Goal: Task Accomplishment & Management: Use online tool/utility

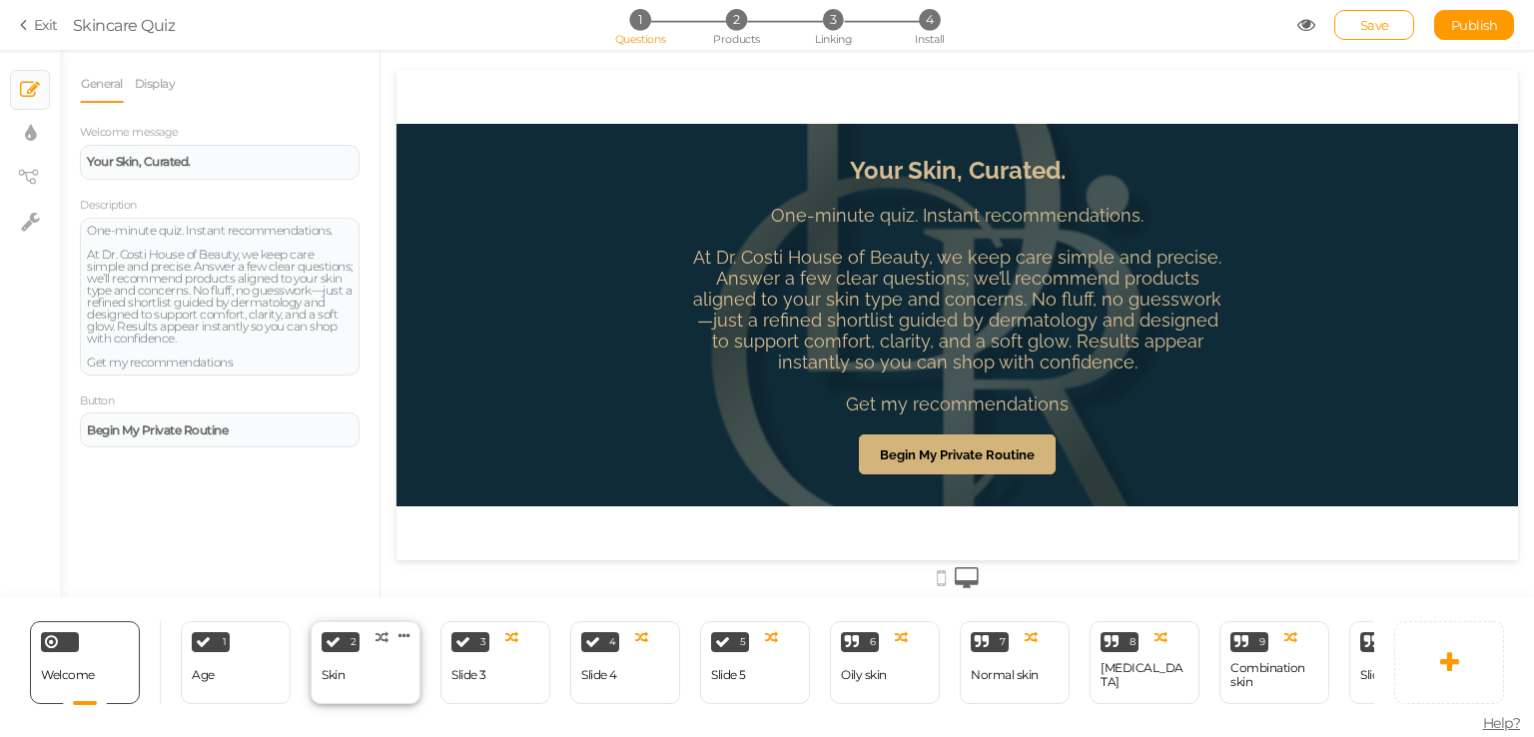
click at [335, 668] on div "Skin" at bounding box center [333, 675] width 23 height 14
select select "2"
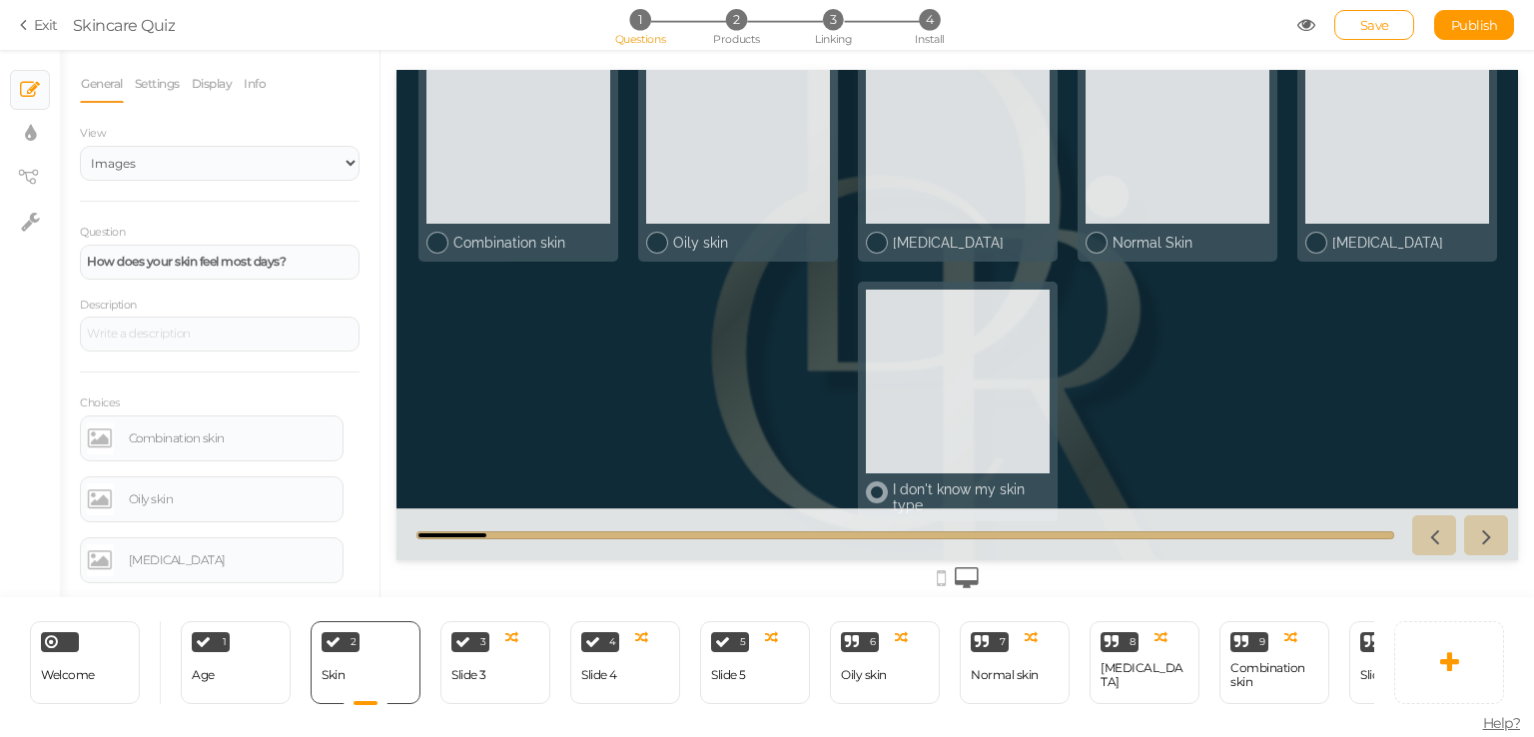
scroll to position [134, 0]
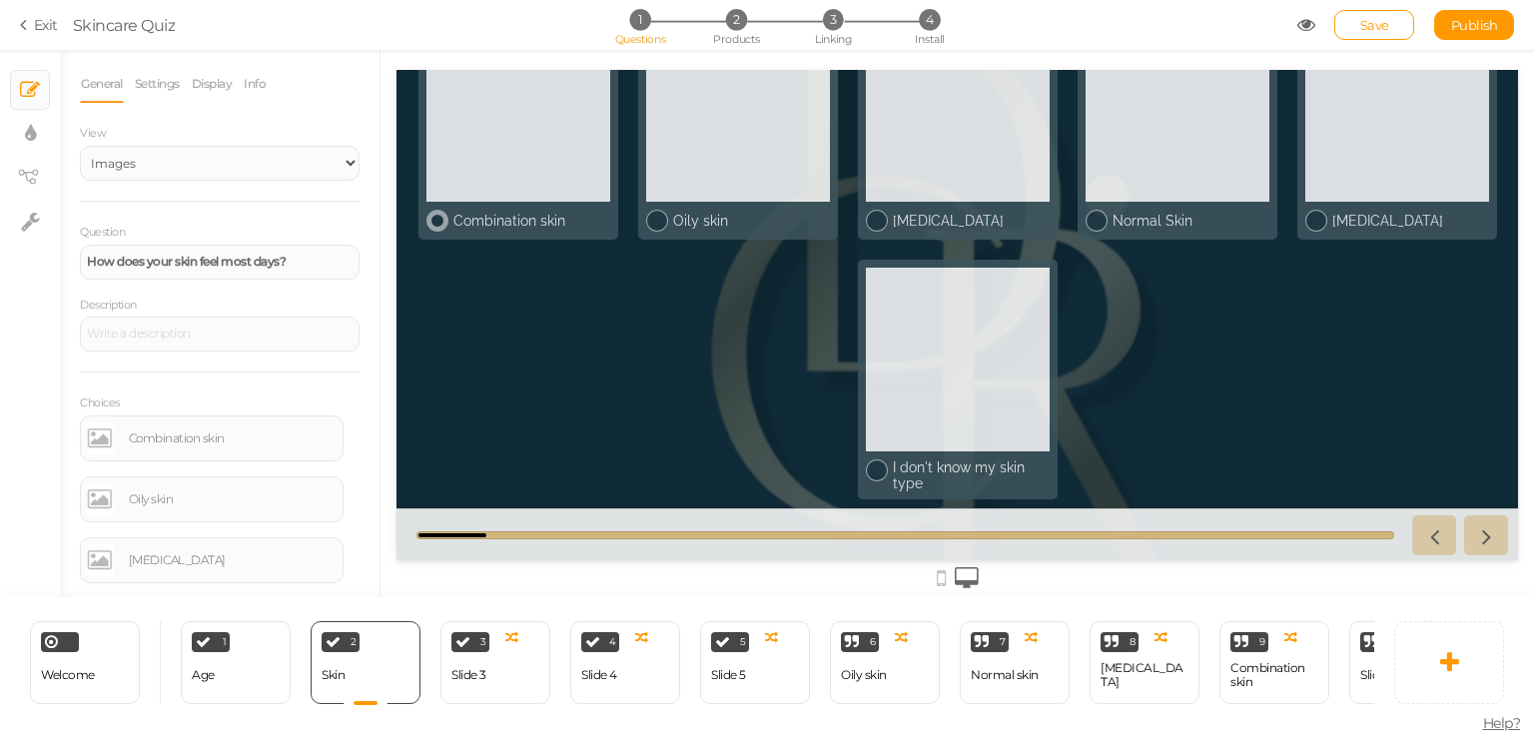
click at [552, 177] on div at bounding box center [518, 110] width 184 height 184
click at [536, 193] on div at bounding box center [518, 110] width 184 height 184
click at [928, 370] on div at bounding box center [958, 360] width 184 height 184
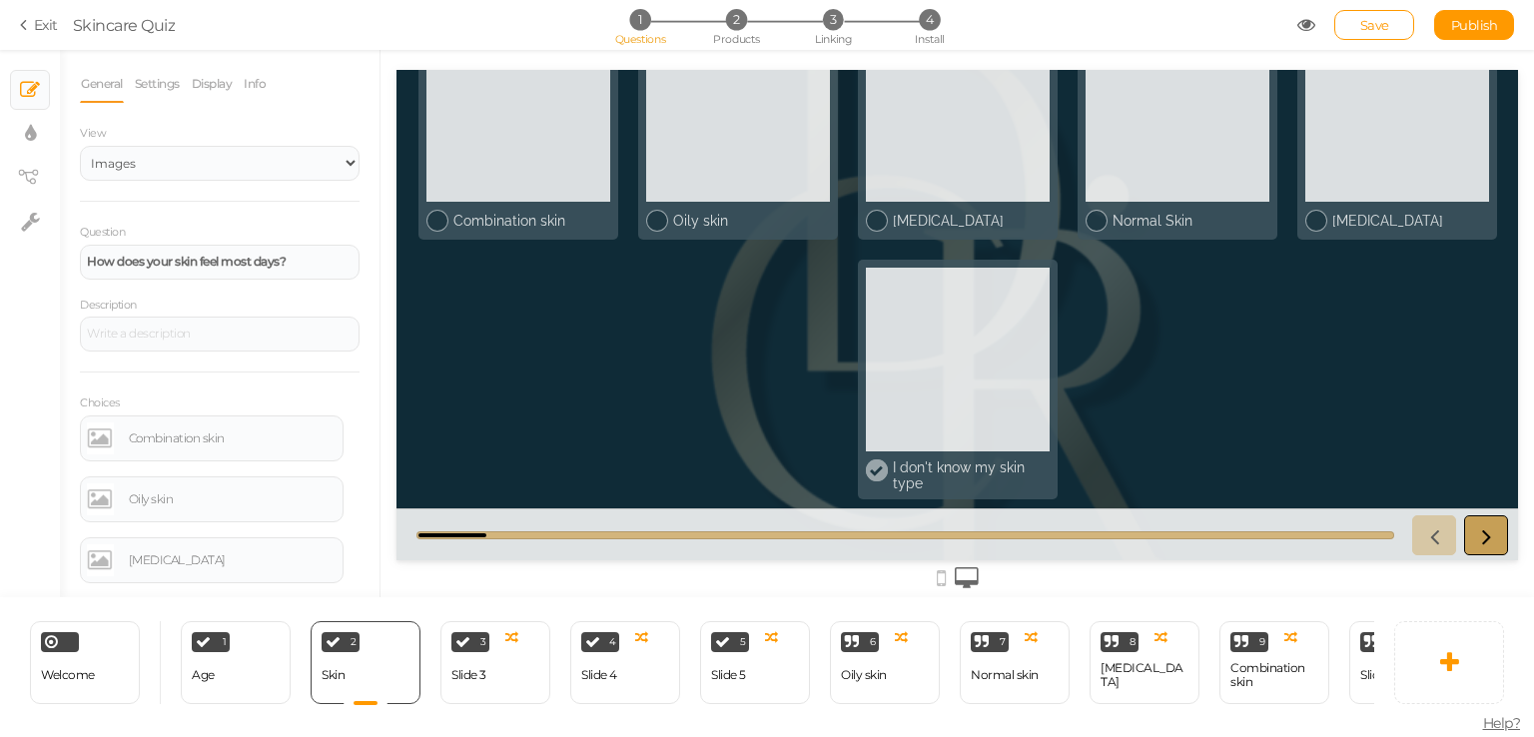
click at [1472, 535] on link at bounding box center [1486, 535] width 44 height 40
click at [1490, 539] on icon at bounding box center [1486, 535] width 26 height 26
click at [881, 416] on div at bounding box center [958, 360] width 184 height 184
click at [520, 654] on div "3 Slide 3 × Define the conditions to show this slide. Clone Change type Delete" at bounding box center [495, 662] width 110 height 83
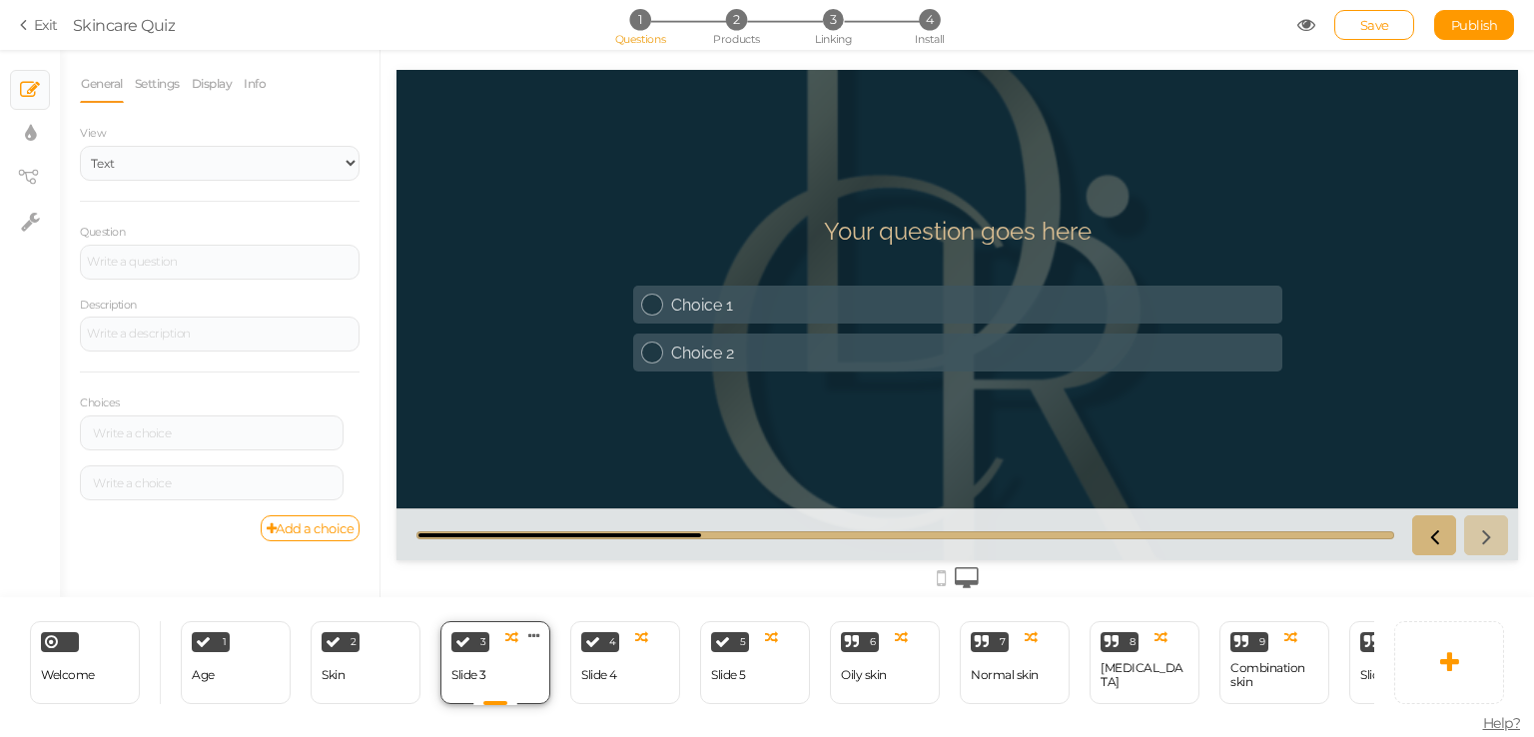
scroll to position [0, 0]
click at [384, 655] on div "2 Skin × Define the conditions to show this slide. Clone Change type Delete" at bounding box center [366, 662] width 110 height 83
select select "2"
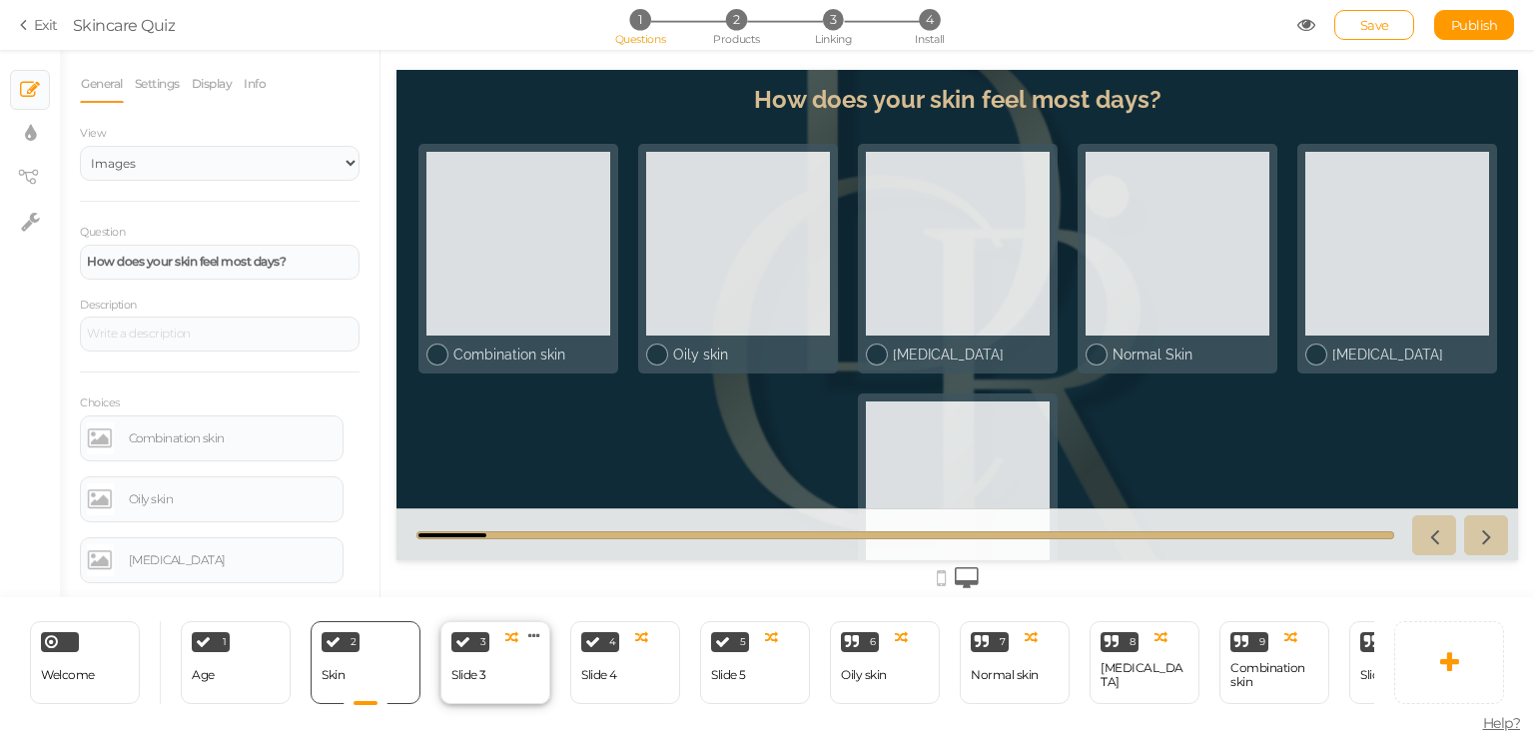
click at [500, 681] on div "3 Slide 3 × Define the conditions to show this slide. Clone Change type Delete" at bounding box center [495, 662] width 110 height 83
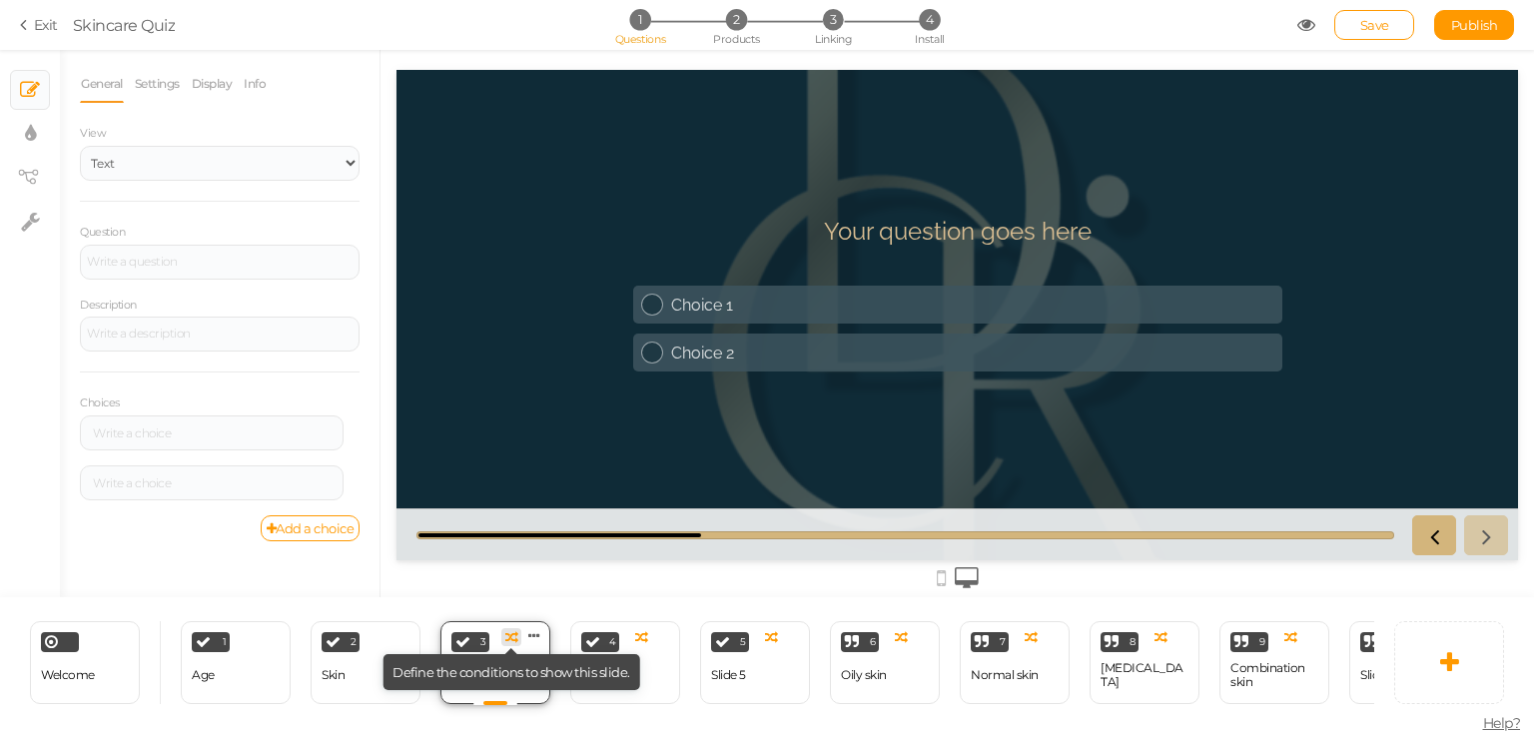
click at [514, 631] on icon at bounding box center [511, 637] width 13 height 13
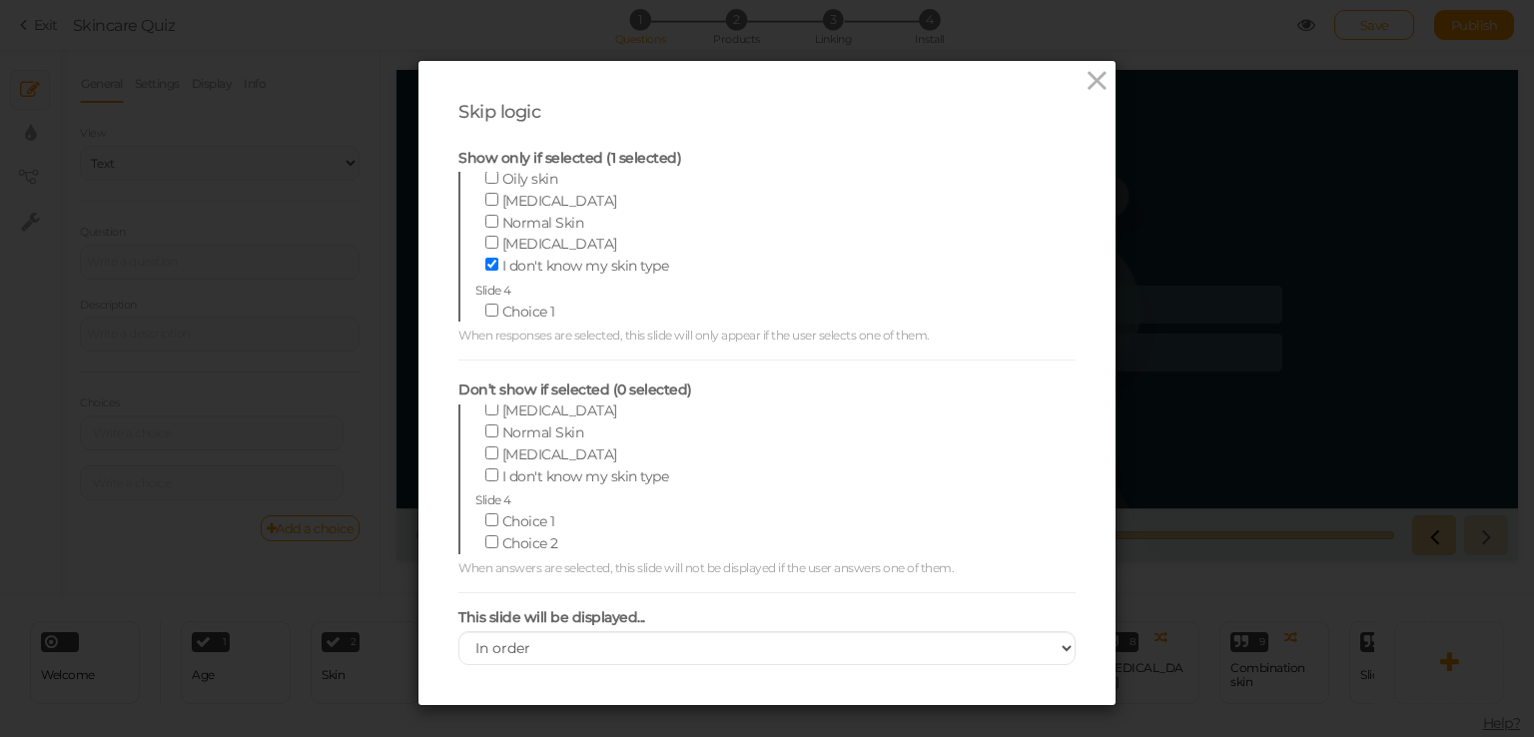
scroll to position [200, 0]
click at [296, 257] on div "Skip logic Show only if selected (1 selected) Slide 1: Age Under 20 20–29 30-39…" at bounding box center [767, 368] width 1534 height 737
click at [1089, 85] on icon at bounding box center [1097, 81] width 29 height 30
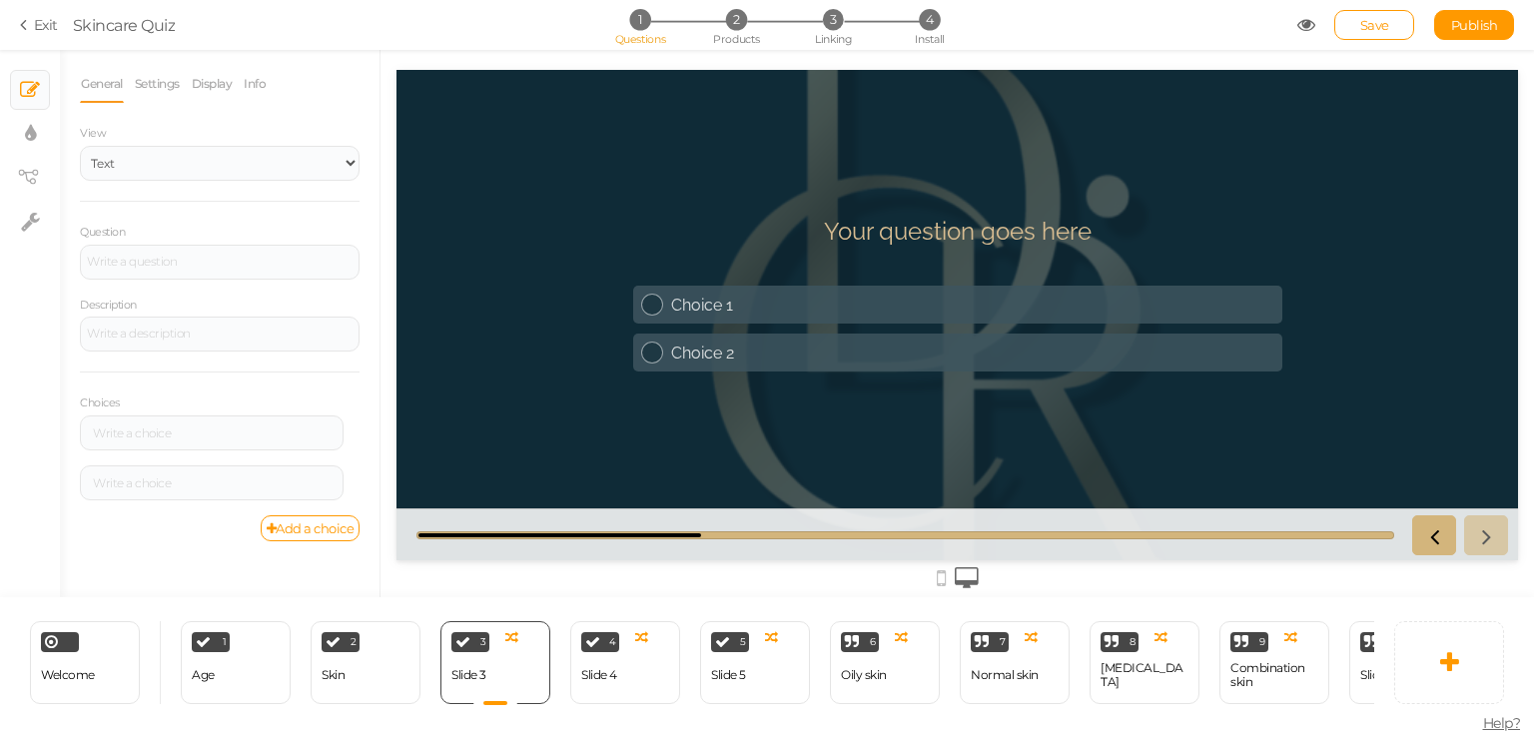
click at [1089, 85] on icon at bounding box center [1097, 81] width 29 height 30
click at [974, 219] on h1 "Your question goes here" at bounding box center [958, 241] width 268 height 49
click at [946, 232] on h1 "Your question goes here" at bounding box center [958, 241] width 268 height 49
click at [384, 660] on div "2 Skin × Define the conditions to show this slide. Clone Change type Delete" at bounding box center [366, 662] width 110 height 83
select select "2"
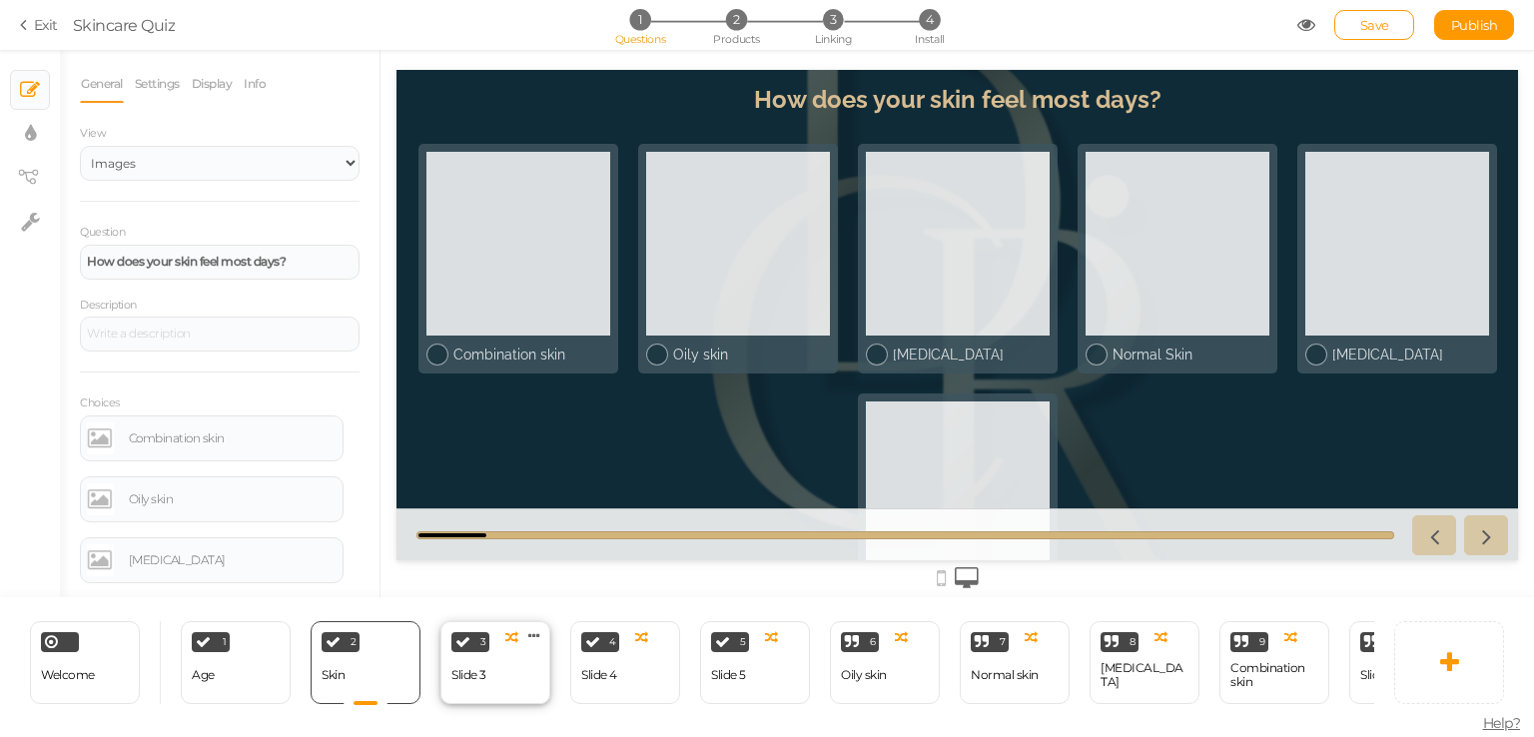
scroll to position [0, 0]
click at [489, 669] on div "3 Slide 3 × Define the conditions to show this slide. Clone Change type Delete" at bounding box center [495, 662] width 110 height 83
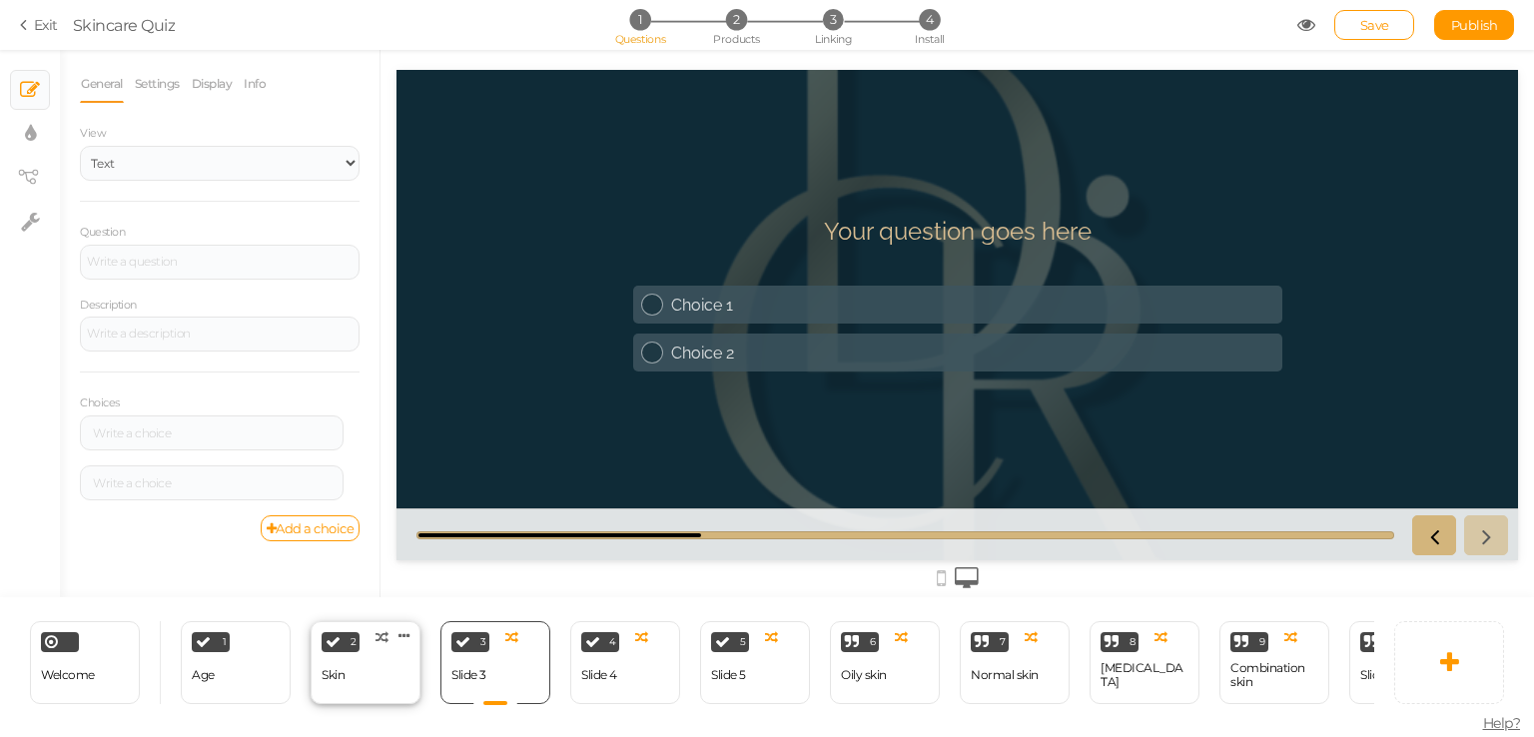
click at [378, 663] on div "2 Skin × Define the conditions to show this slide. Clone Change type Delete" at bounding box center [366, 662] width 110 height 83
select select "2"
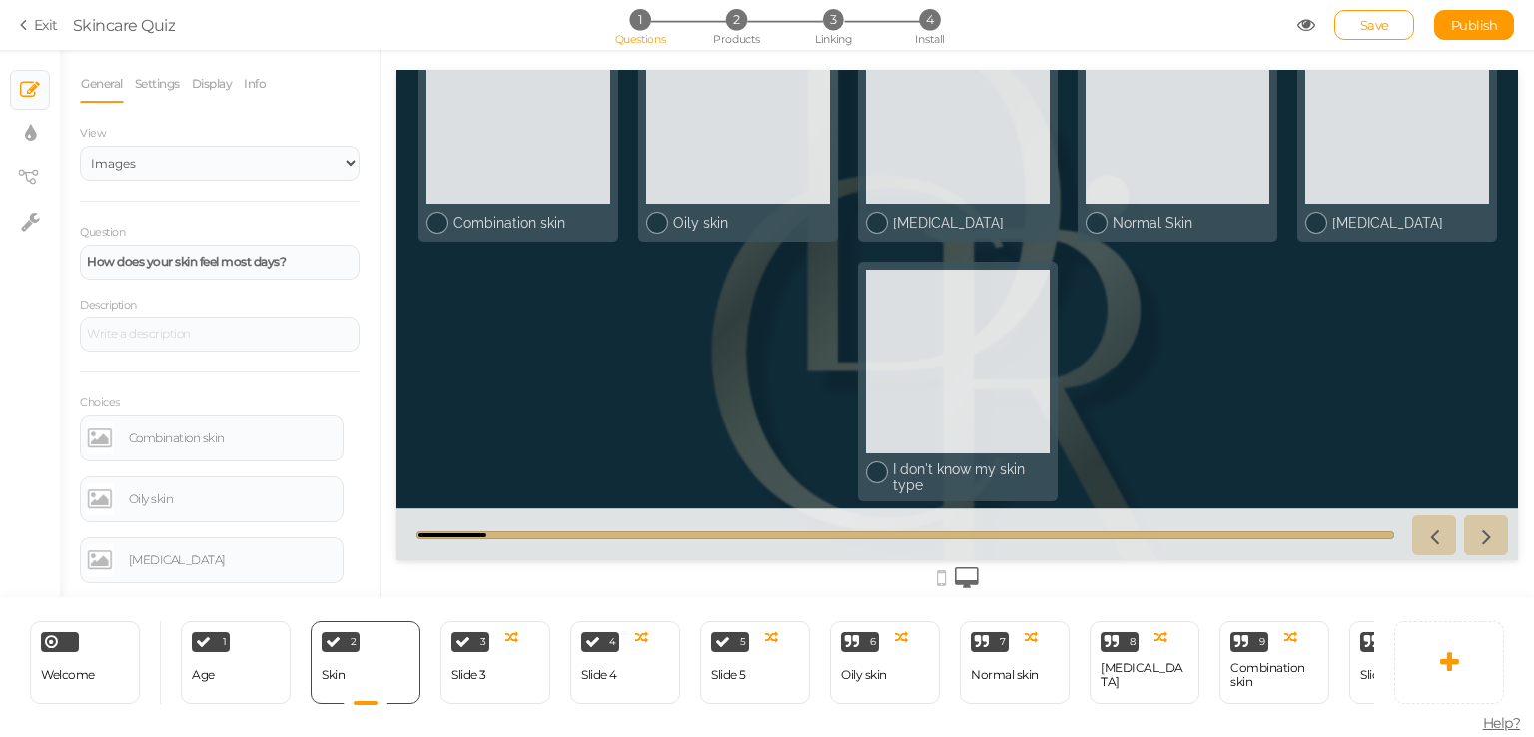
scroll to position [134, 0]
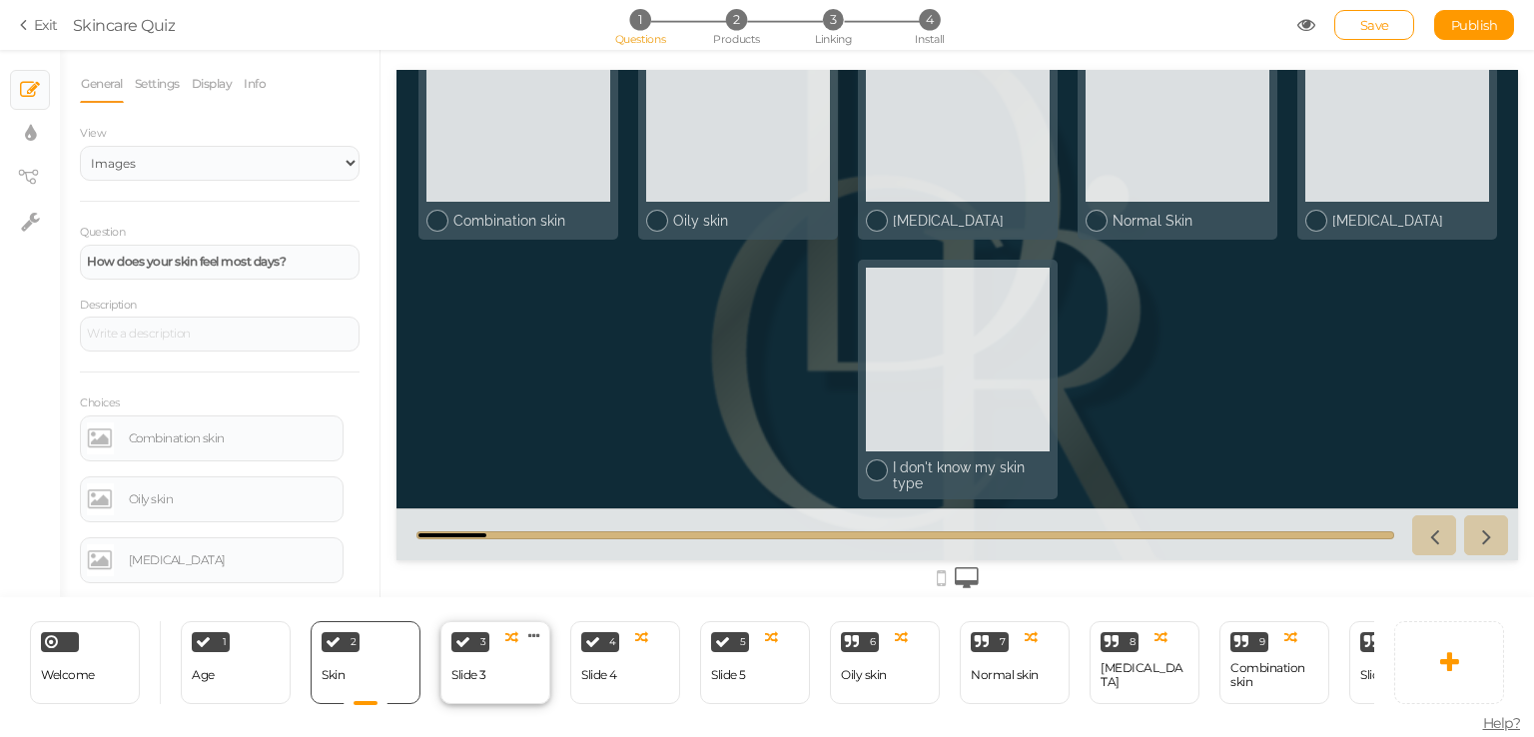
click at [519, 657] on div "3 Slide 3 × Define the conditions to show this slide. Clone Change type Delete" at bounding box center [495, 662] width 110 height 83
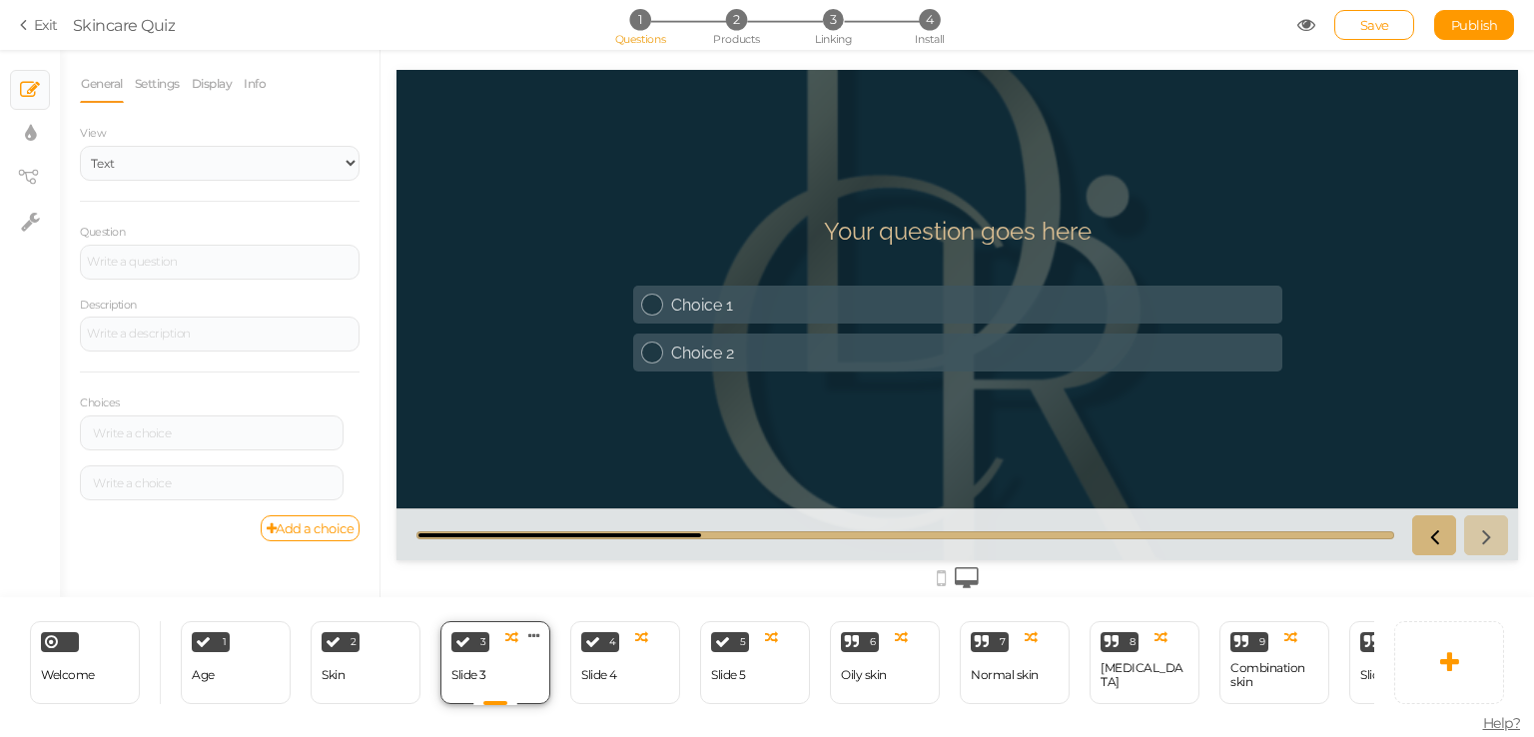
scroll to position [0, 0]
click at [182, 275] on div at bounding box center [220, 262] width 280 height 35
click at [185, 264] on div at bounding box center [220, 262] width 266 height 12
click at [206, 271] on div at bounding box center [220, 262] width 280 height 35
click at [404, 676] on div "2 Skin × Define the conditions to show this slide. Clone Change type Delete" at bounding box center [366, 662] width 110 height 83
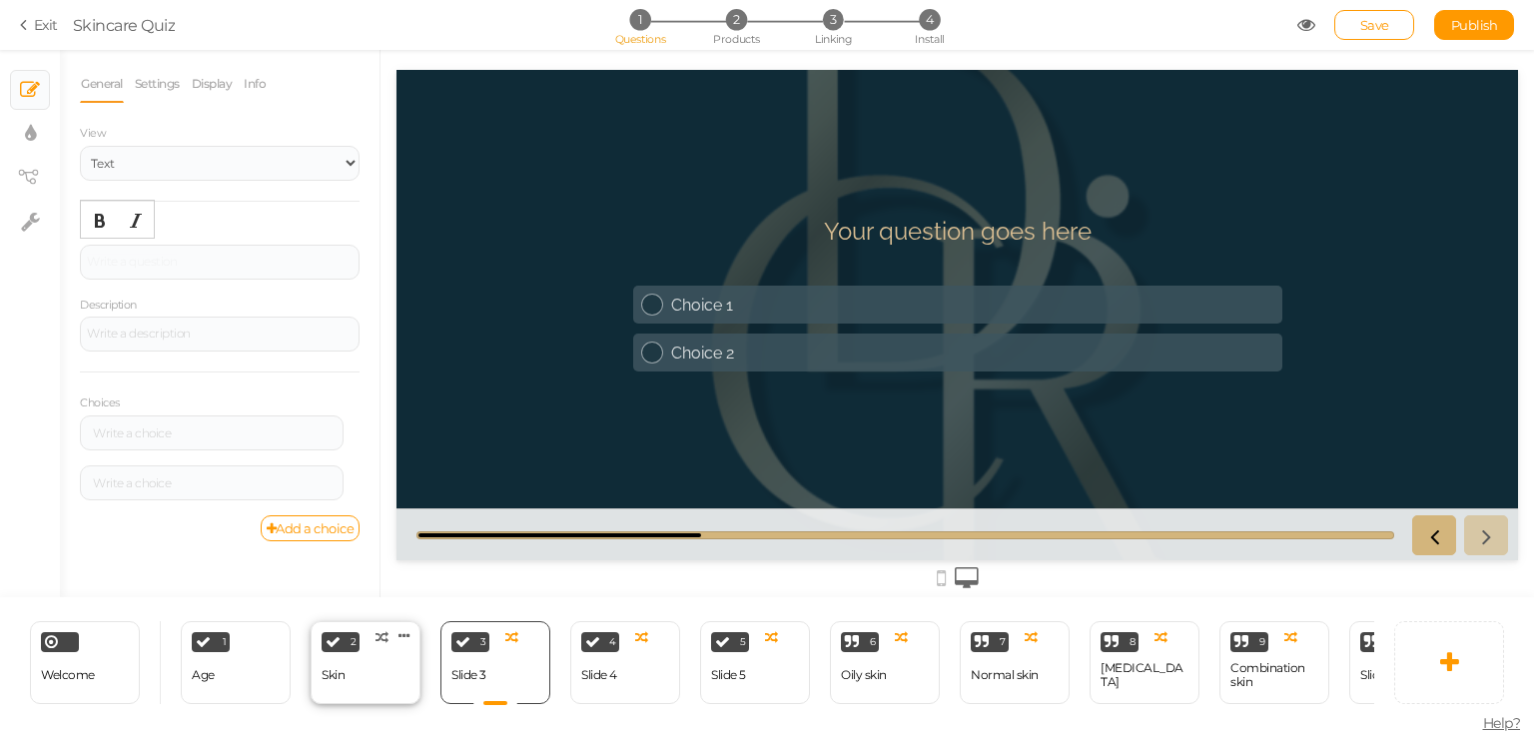
select select "2"
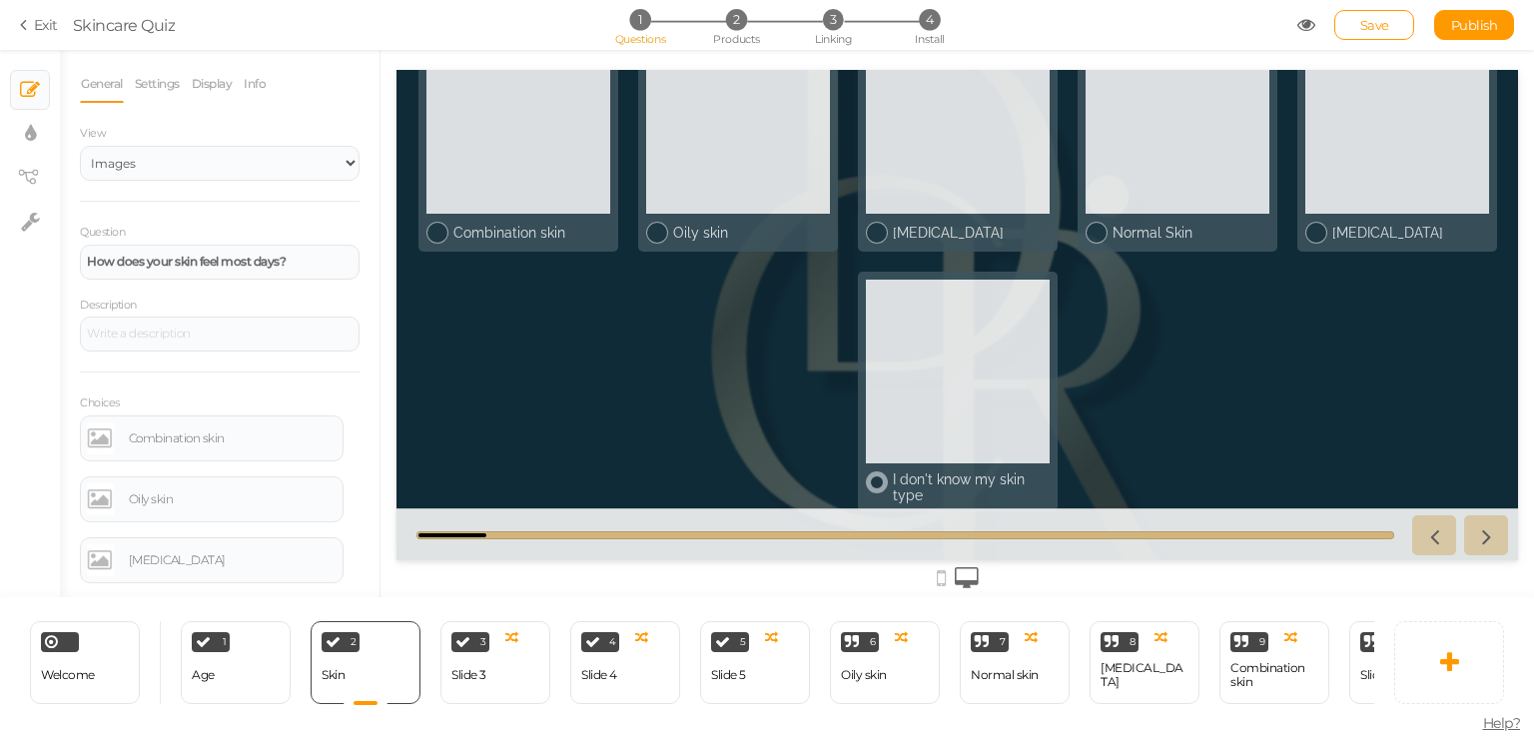
scroll to position [134, 0]
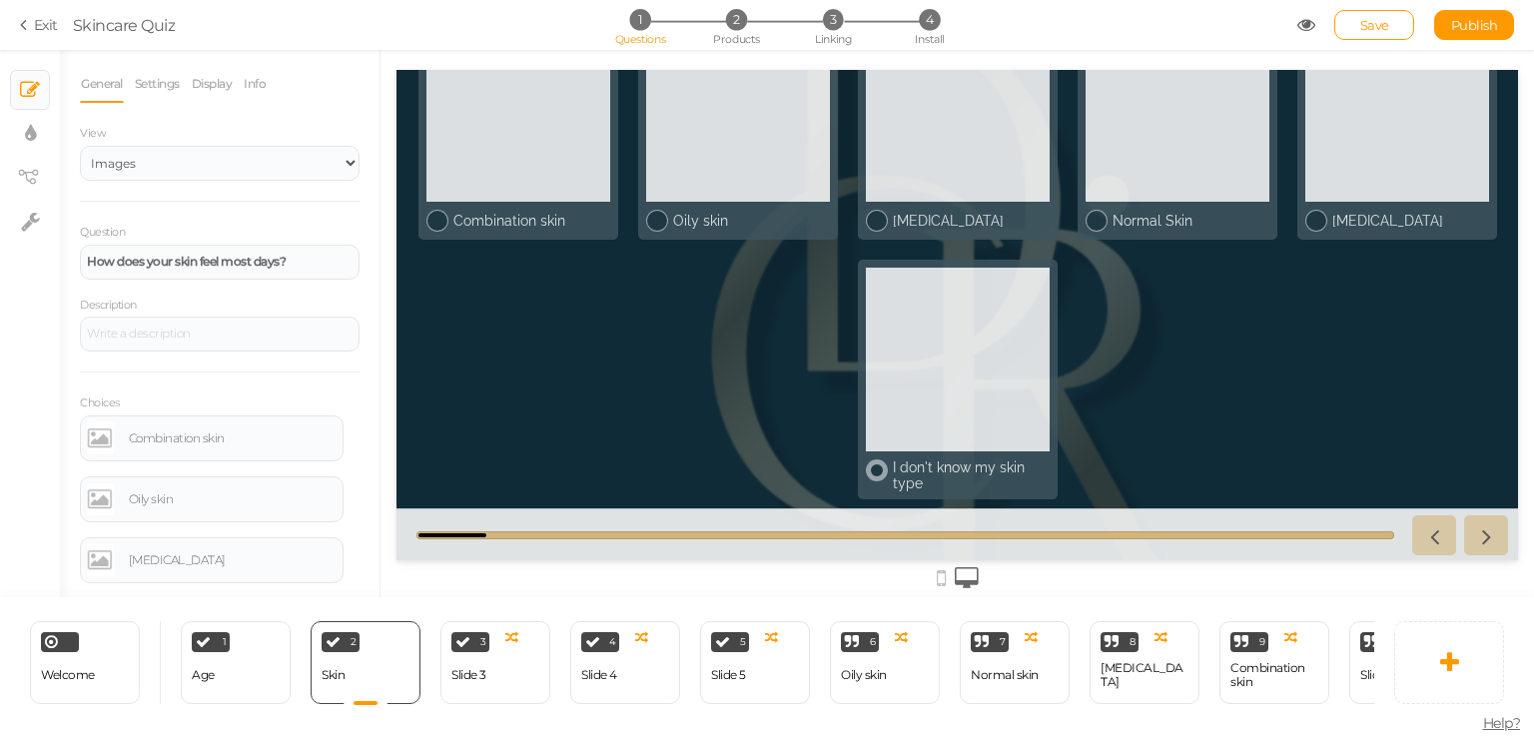
click at [952, 341] on div at bounding box center [958, 360] width 184 height 184
click at [954, 341] on div at bounding box center [958, 360] width 184 height 184
click at [935, 39] on span "Install" at bounding box center [929, 39] width 29 height 14
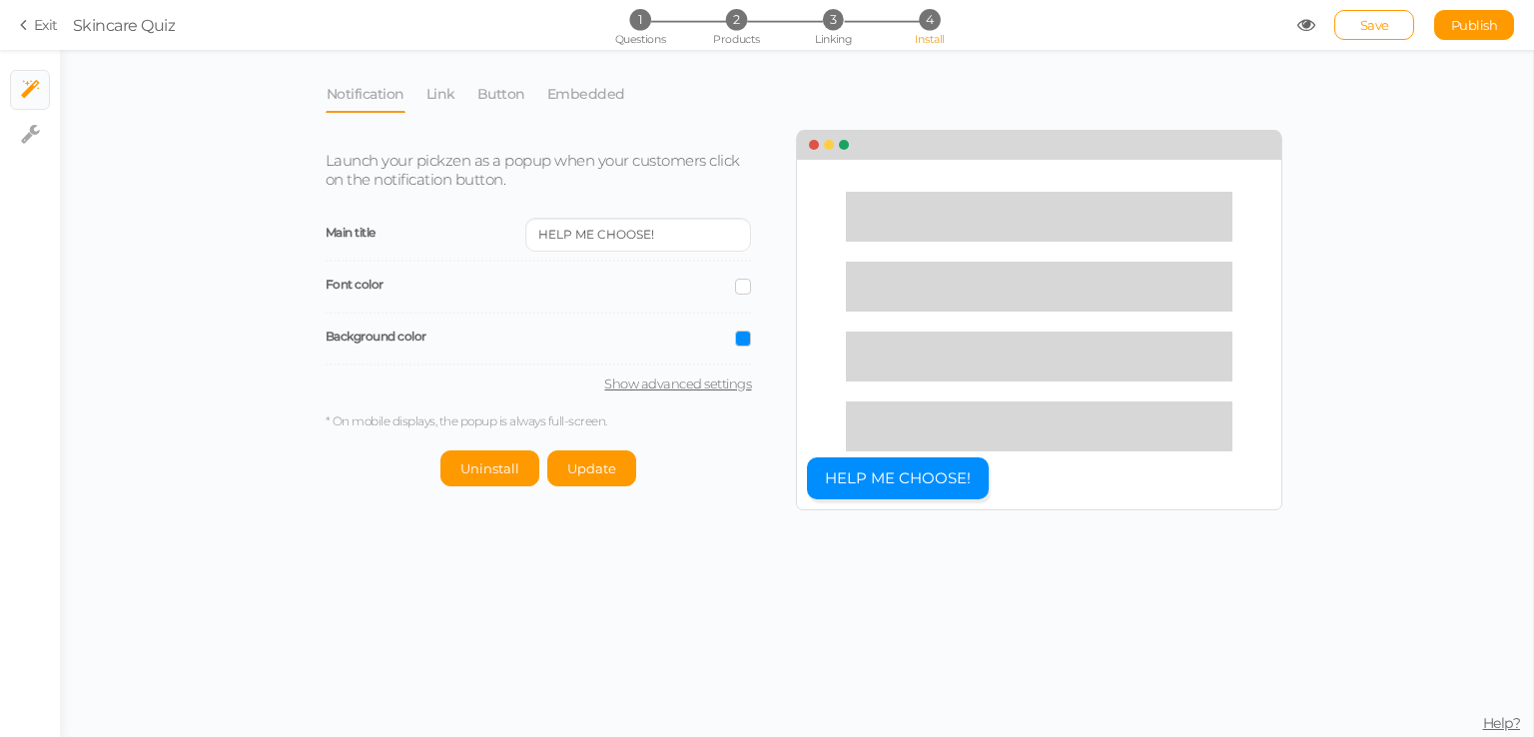
click at [753, 341] on div "Launch your pickzen as a popup when your customers click on the notification bu…" at bounding box center [554, 309] width 486 height 355
click at [742, 340] on span at bounding box center [743, 339] width 16 height 16
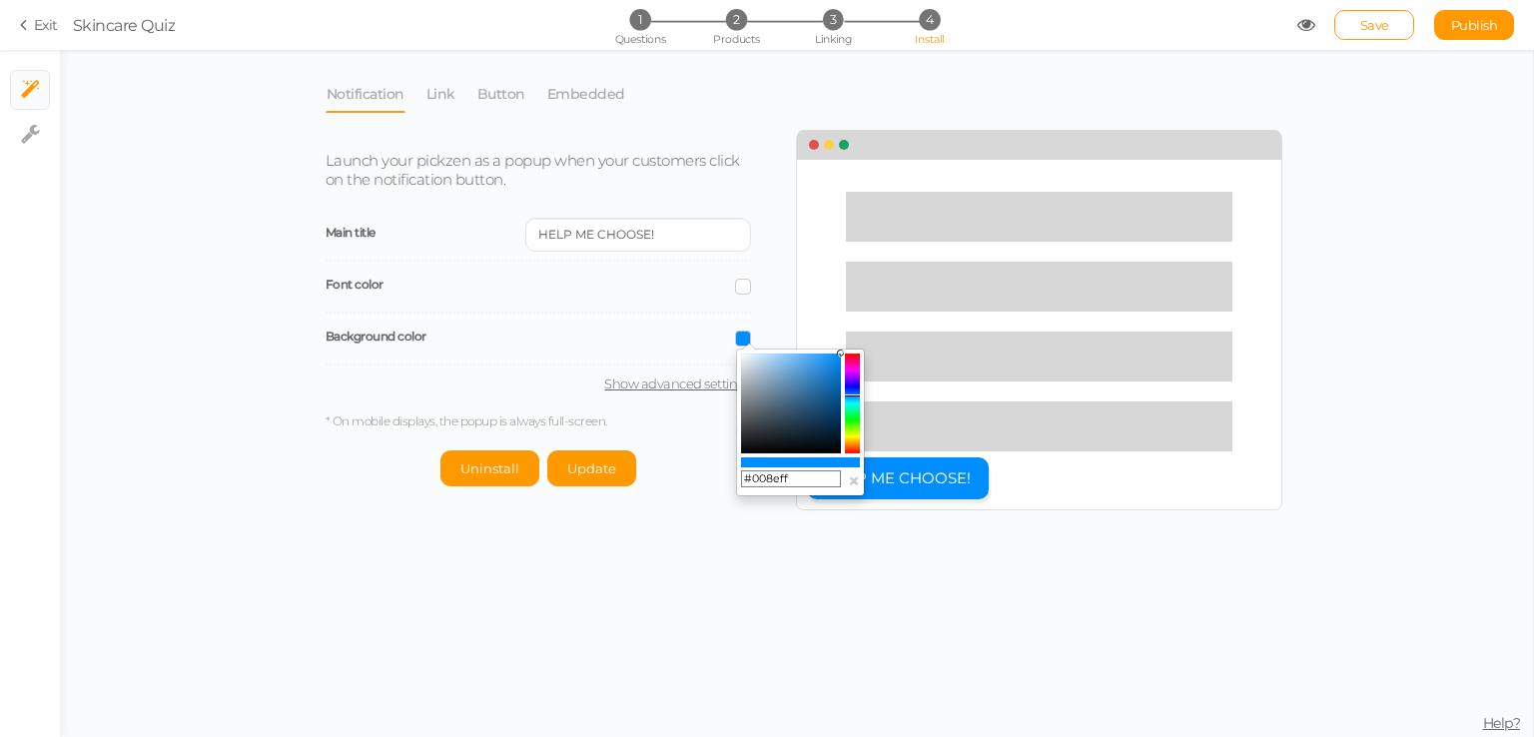
click at [803, 478] on input "#008eff" at bounding box center [791, 479] width 100 height 18
paste input "E2A37"
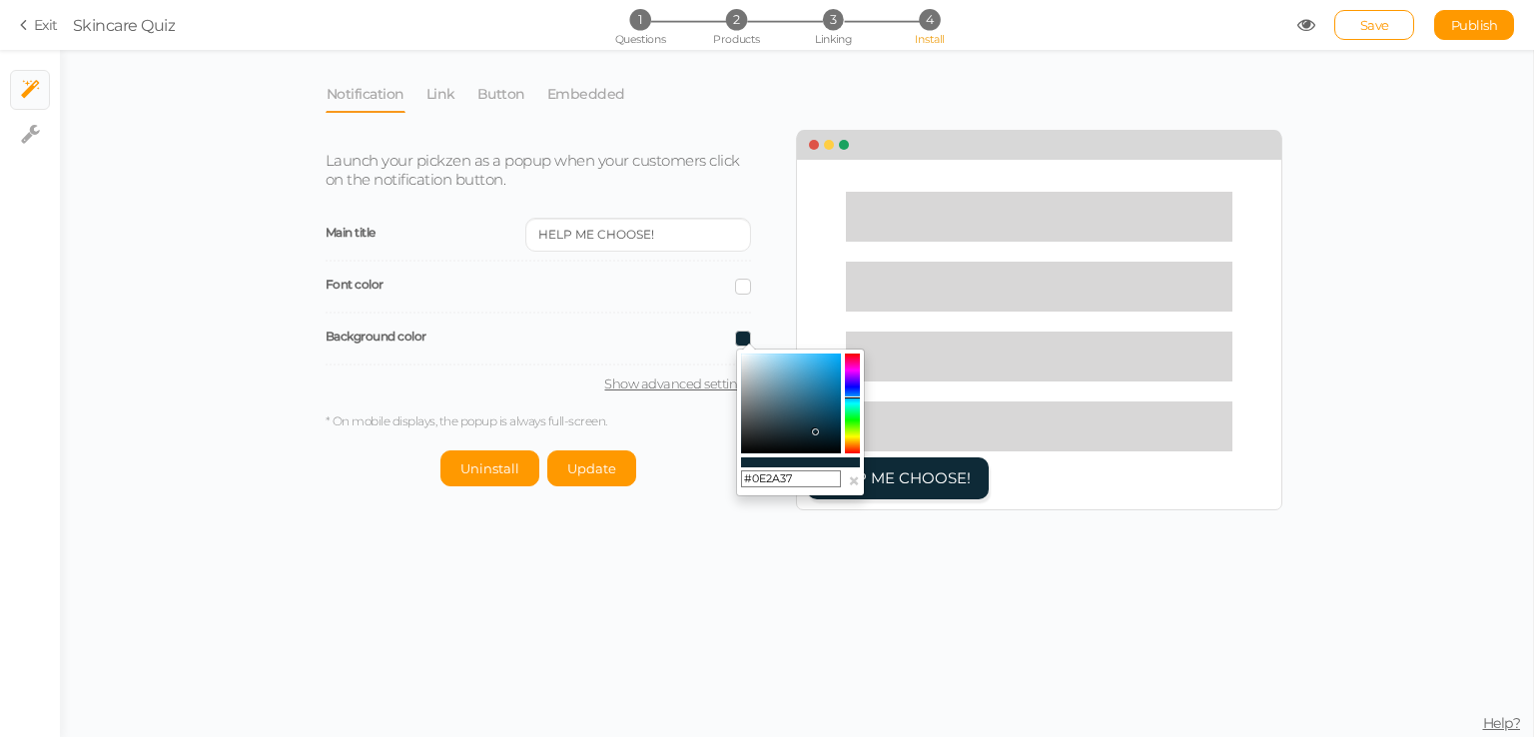
type input "#0E2A37"
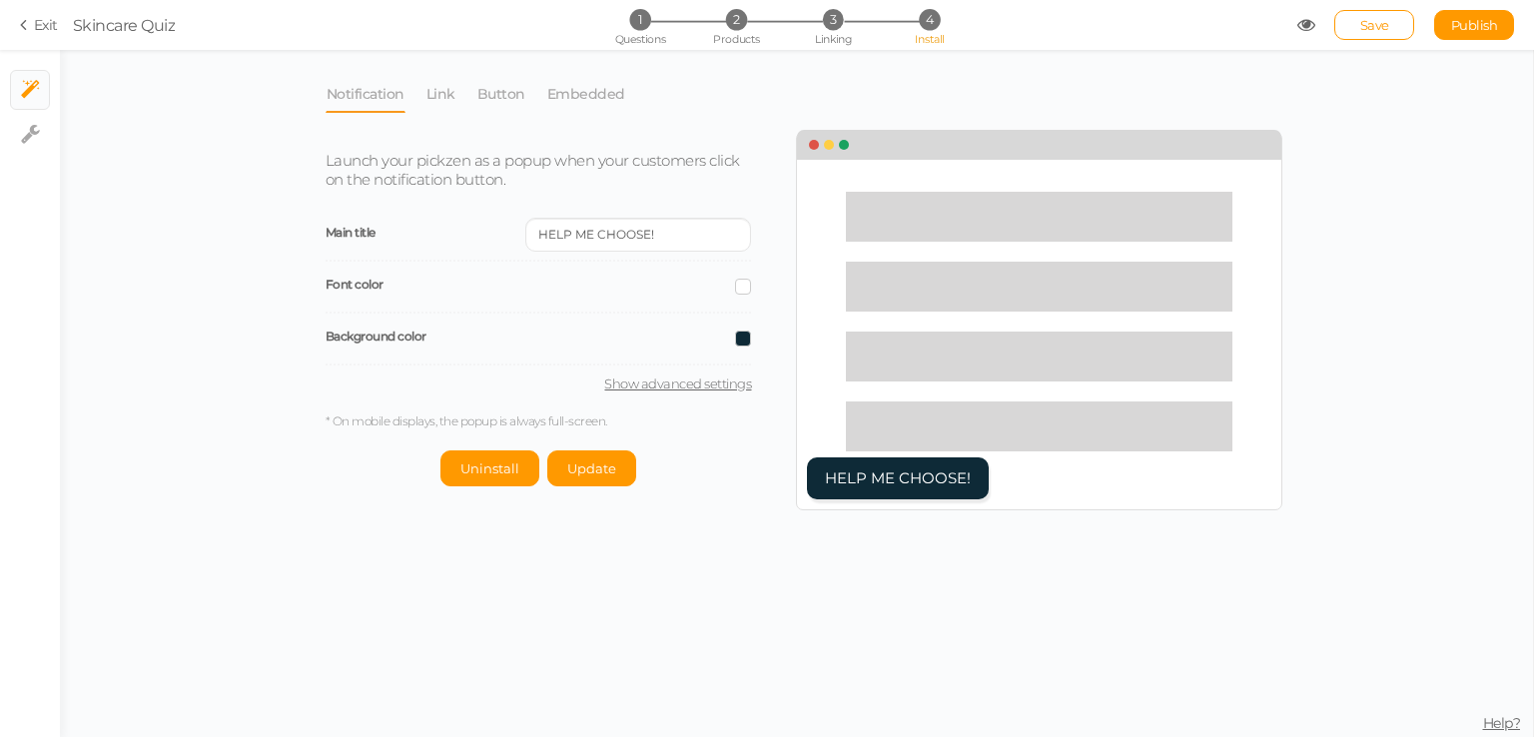
click at [806, 538] on div "Notification Link Button Embedded Launch your pickzen as a popup when your cust…" at bounding box center [796, 393] width 1473 height 687
click at [618, 480] on button "Update" at bounding box center [591, 468] width 89 height 36
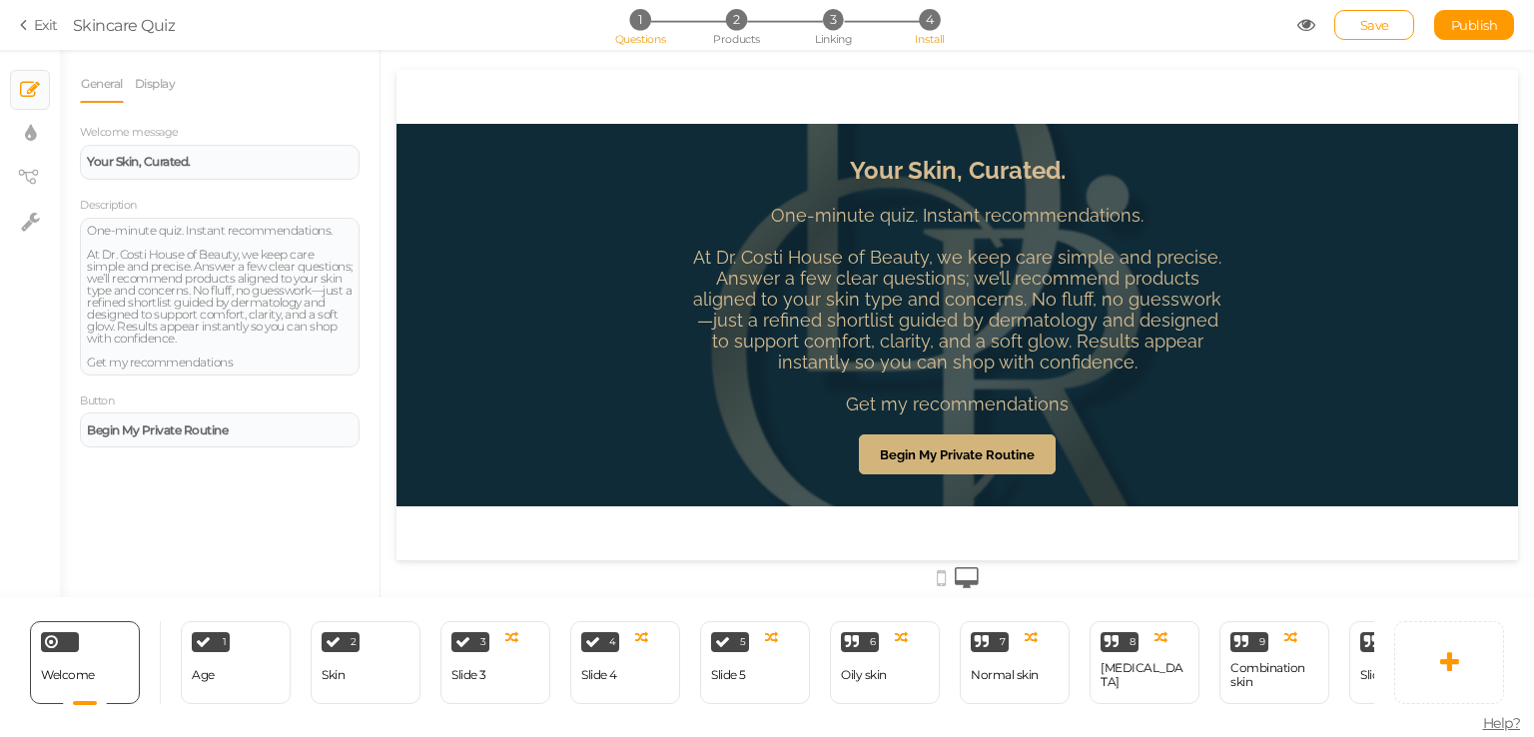
click at [923, 18] on span "4" at bounding box center [929, 19] width 21 height 21
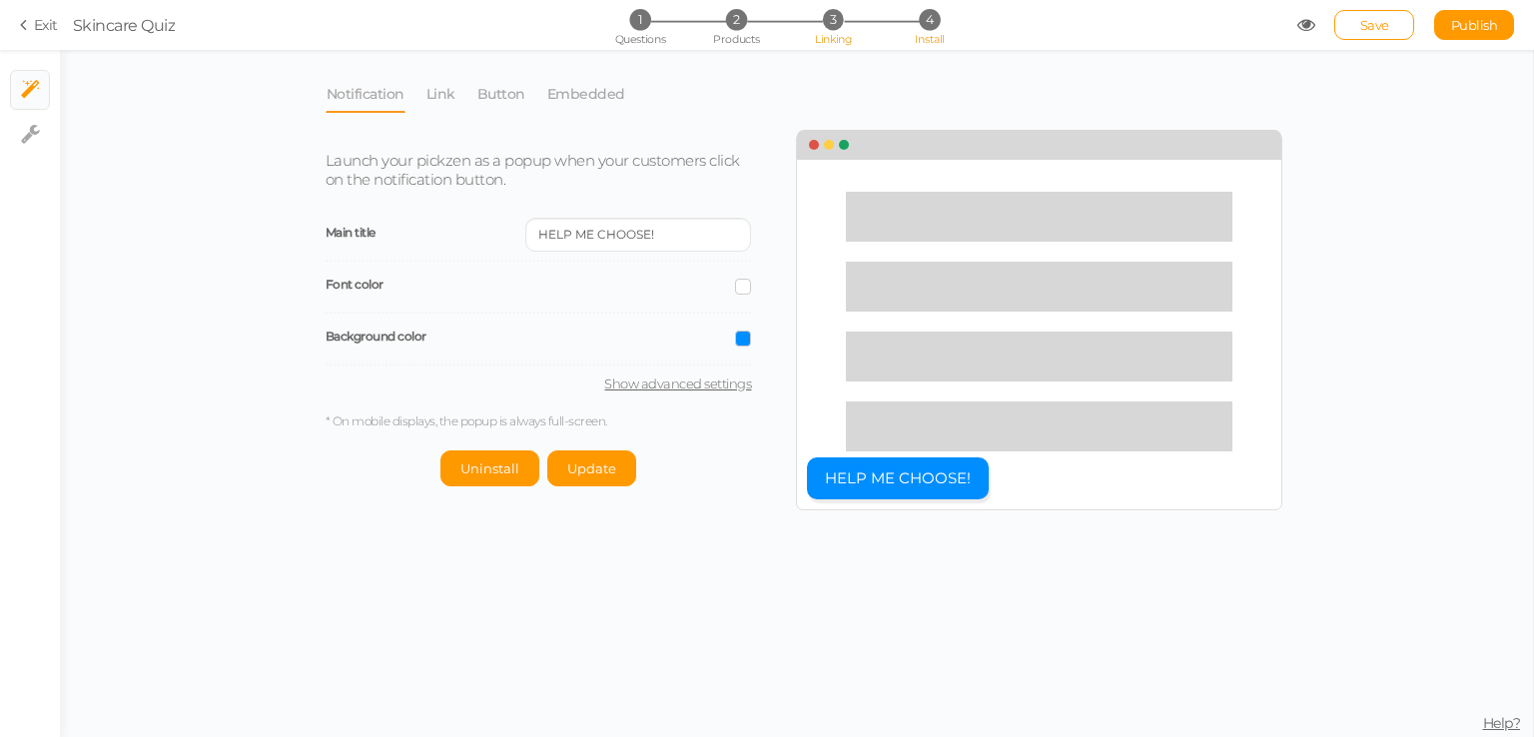
click at [838, 42] on span "Linking" at bounding box center [833, 39] width 36 height 14
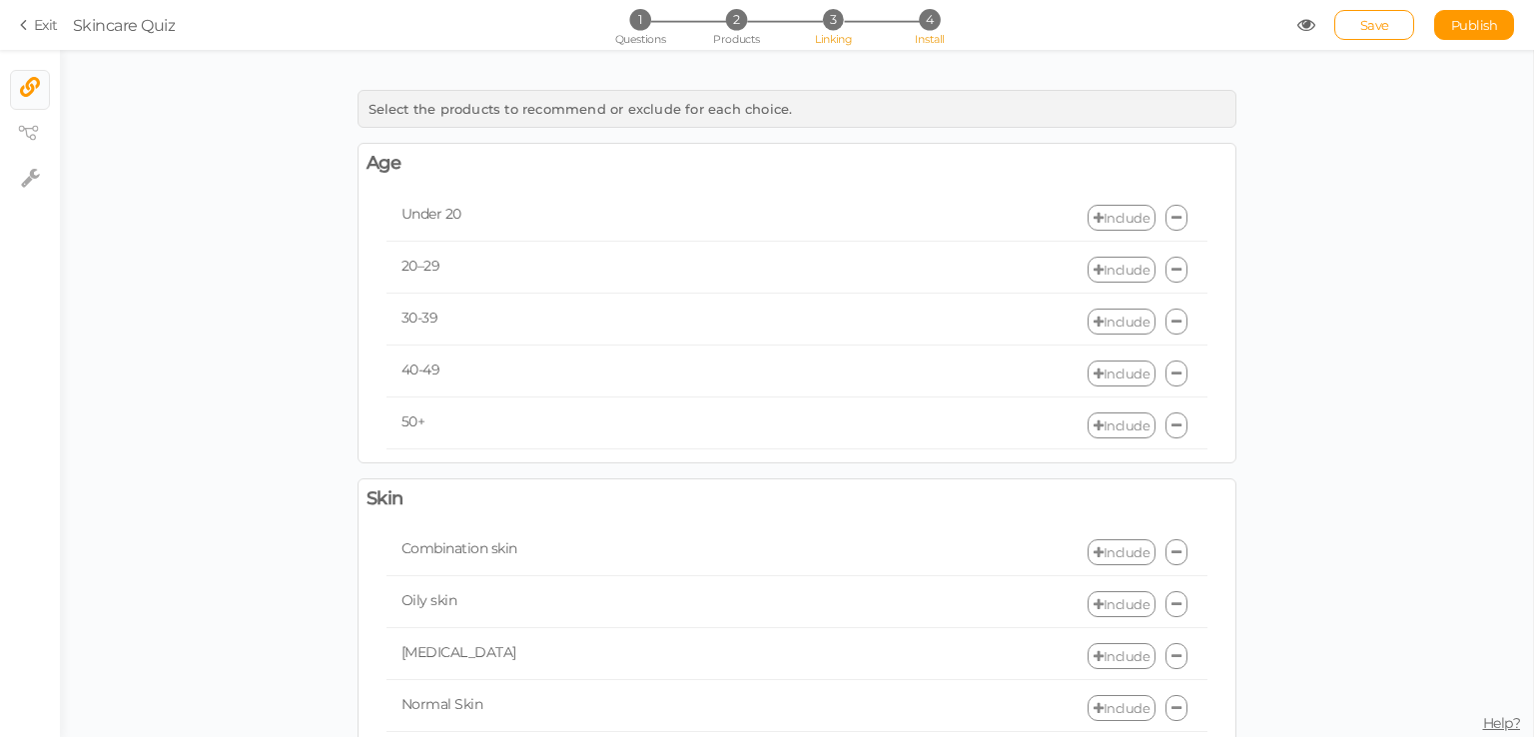
click at [932, 21] on span "4" at bounding box center [929, 19] width 21 height 21
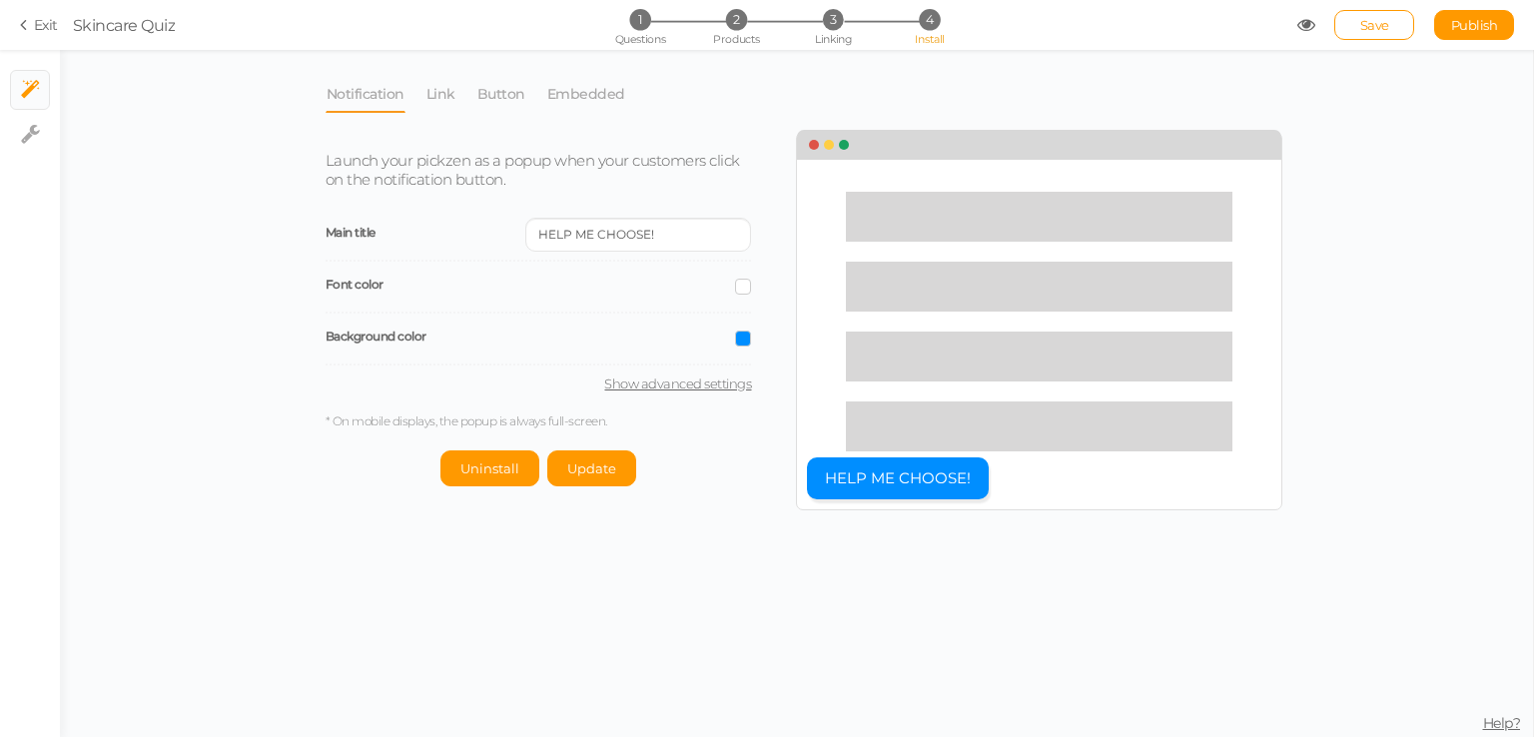
click at [715, 374] on div "Main title HELP ME CHOOSE! Font color Background color Show advanced settings" at bounding box center [539, 301] width 426 height 182
click at [714, 379] on link "Show advanced settings" at bounding box center [539, 384] width 426 height 16
select select "pct"
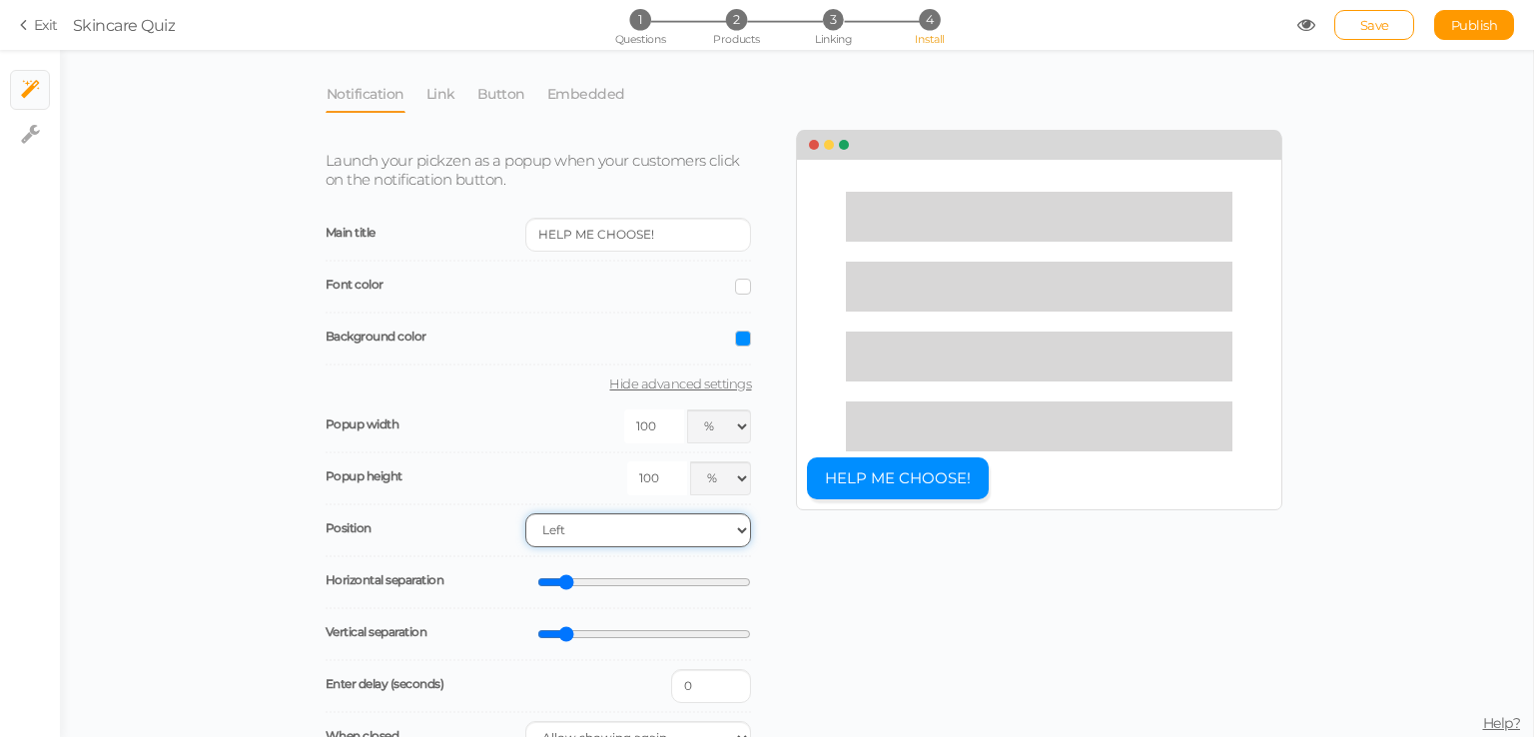
drag, startPoint x: 643, startPoint y: 537, endPoint x: 631, endPoint y: 531, distance: 13.4
click at [643, 536] on select "Right Left" at bounding box center [638, 530] width 226 height 34
select select "br"
click at [525, 513] on select "Right Left" at bounding box center [638, 530] width 226 height 34
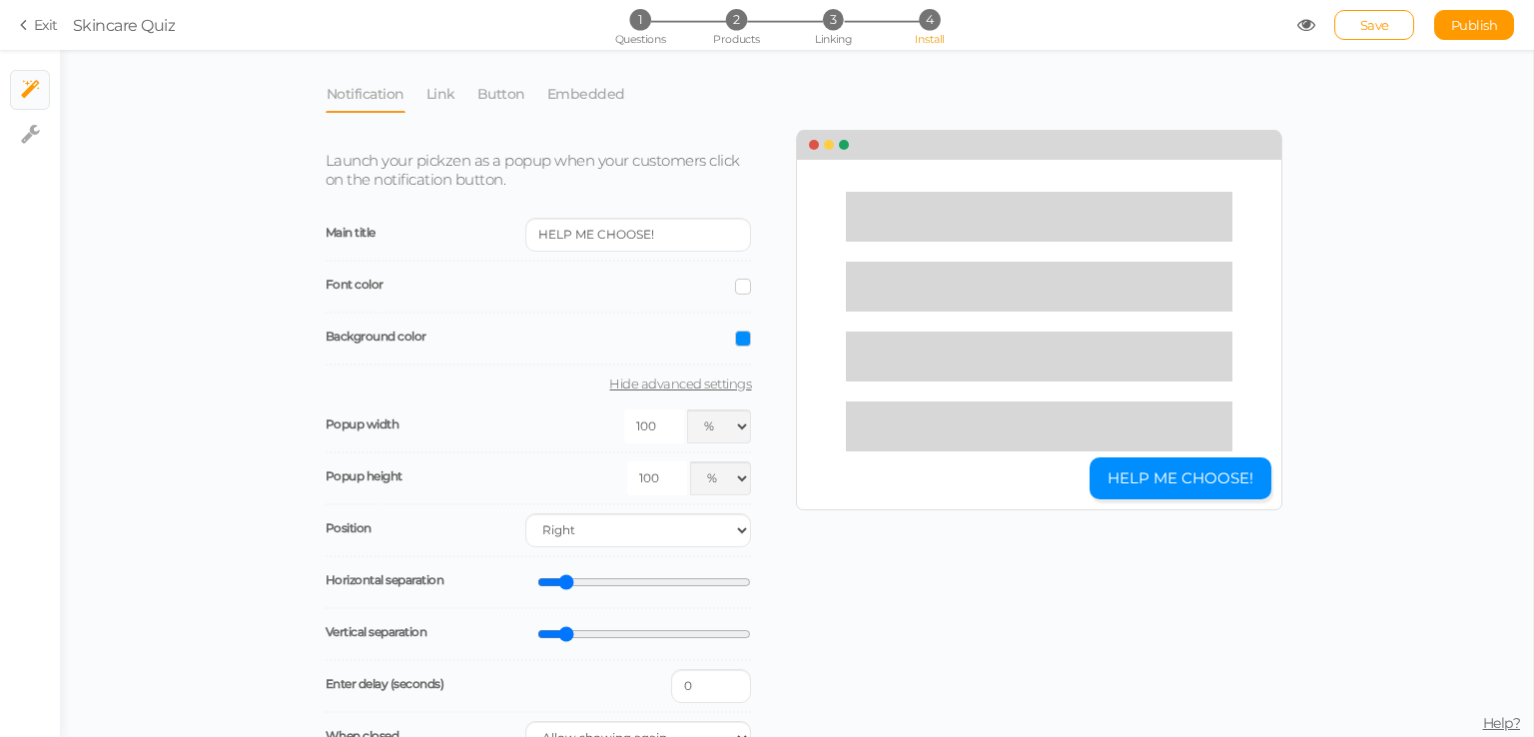
click at [735, 336] on span at bounding box center [743, 339] width 16 height 16
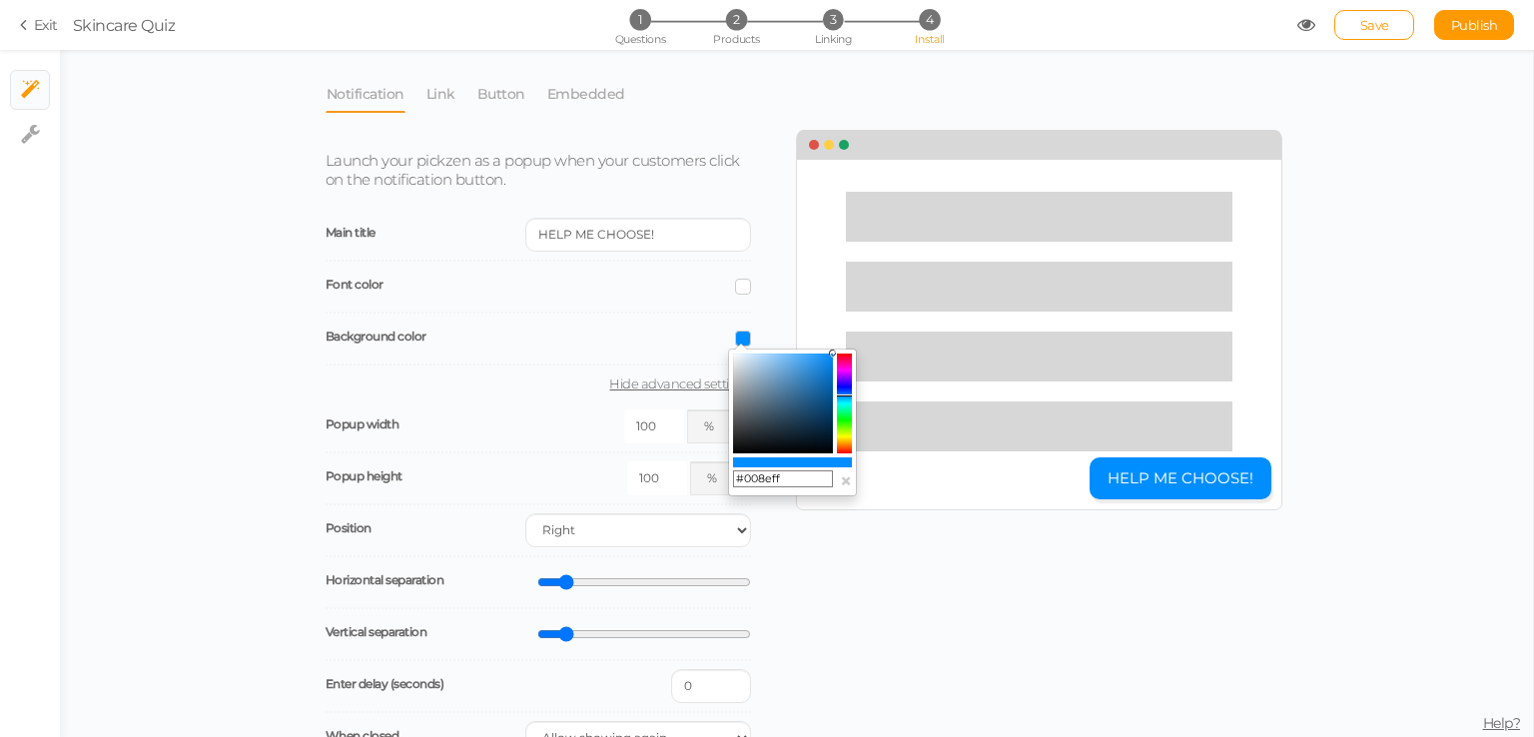
click at [784, 492] on div "#008eff ×" at bounding box center [792, 423] width 129 height 148
click at [784, 480] on input "#008eff" at bounding box center [783, 479] width 100 height 18
paste input "text"
paste input "0E2A37"
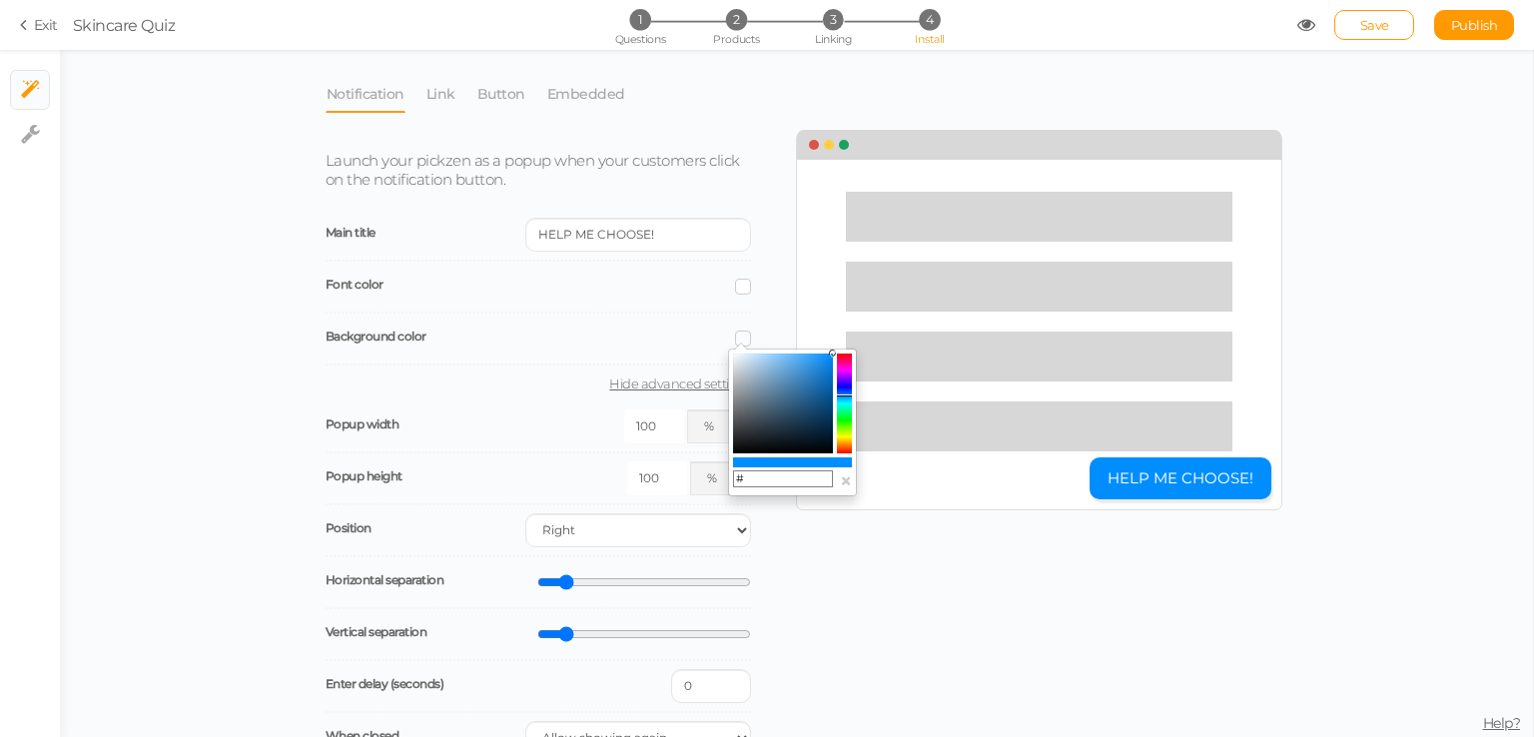
type input "#0E2A37"
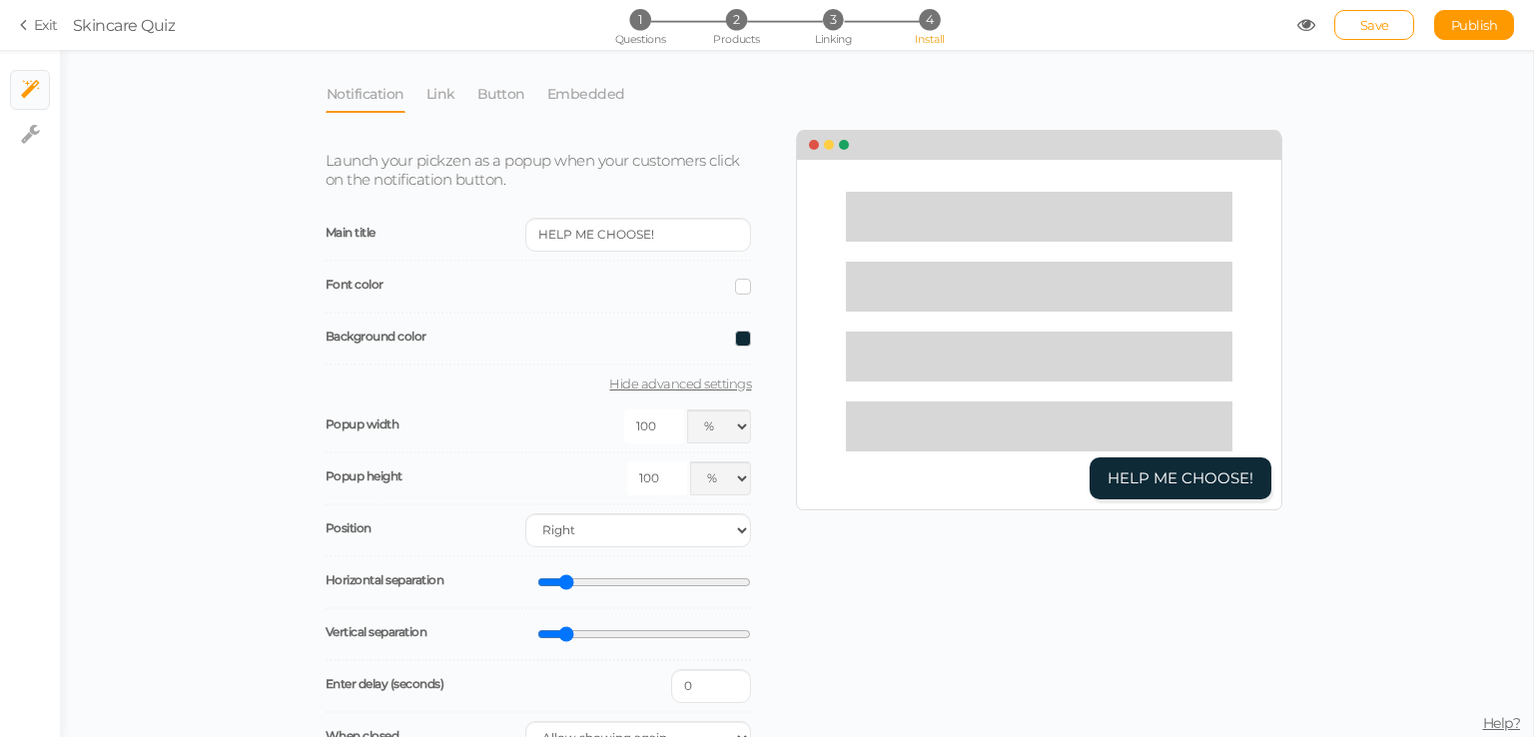
click at [661, 337] on label "Background color" at bounding box center [528, 336] width 405 height 15
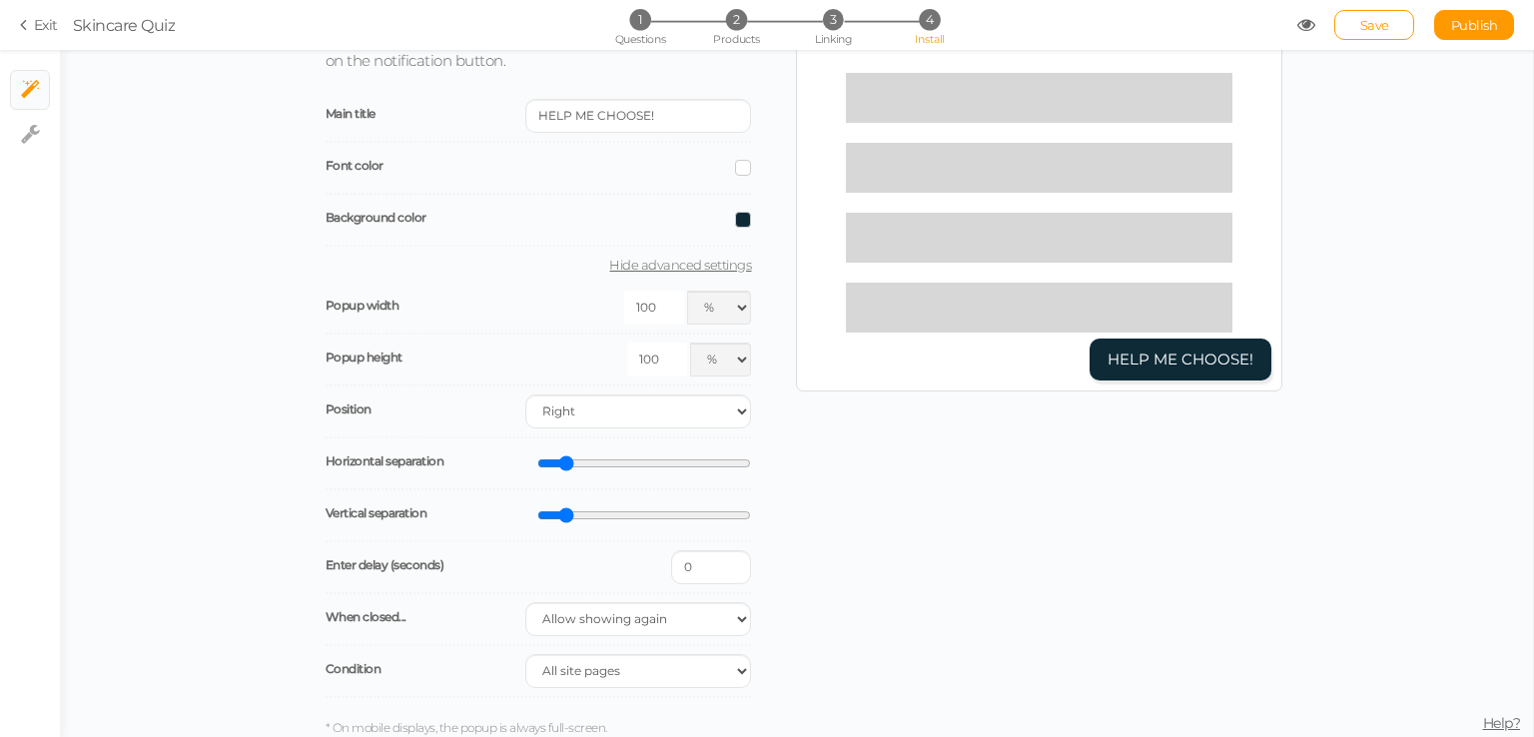
scroll to position [184, 0]
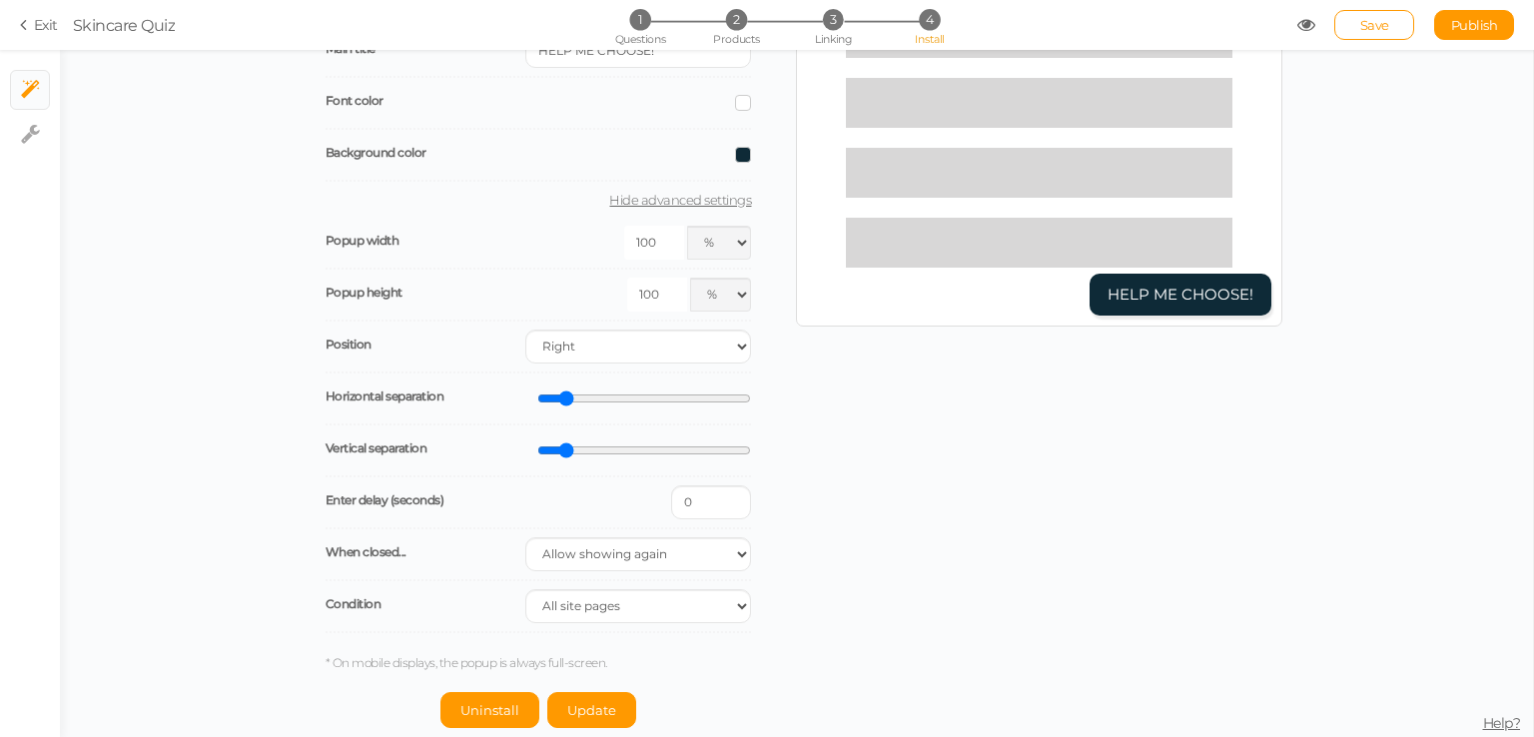
click at [709, 199] on link "Hide advanced settings" at bounding box center [539, 200] width 426 height 16
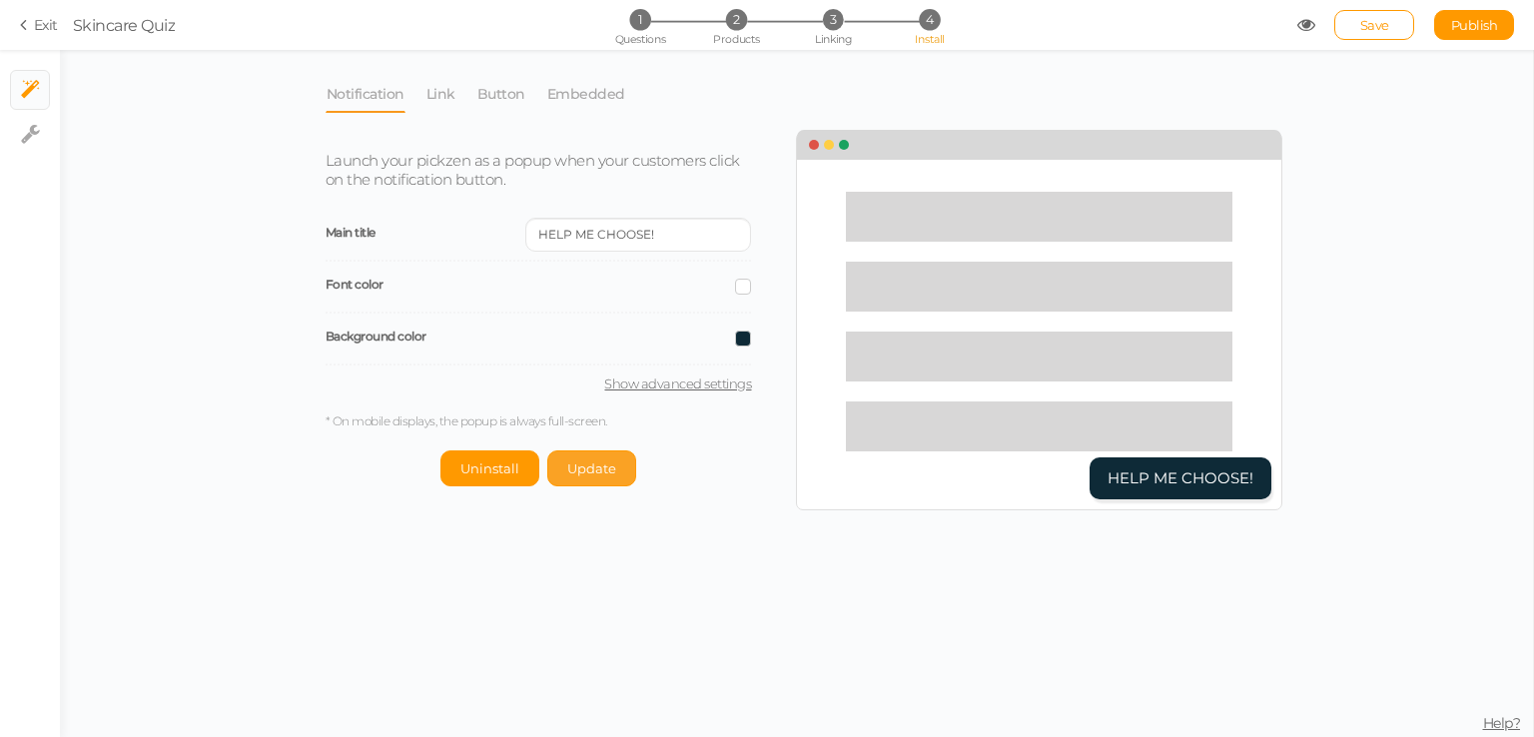
click at [594, 476] on button "Update" at bounding box center [591, 468] width 89 height 36
